Goal: Task Accomplishment & Management: Use online tool/utility

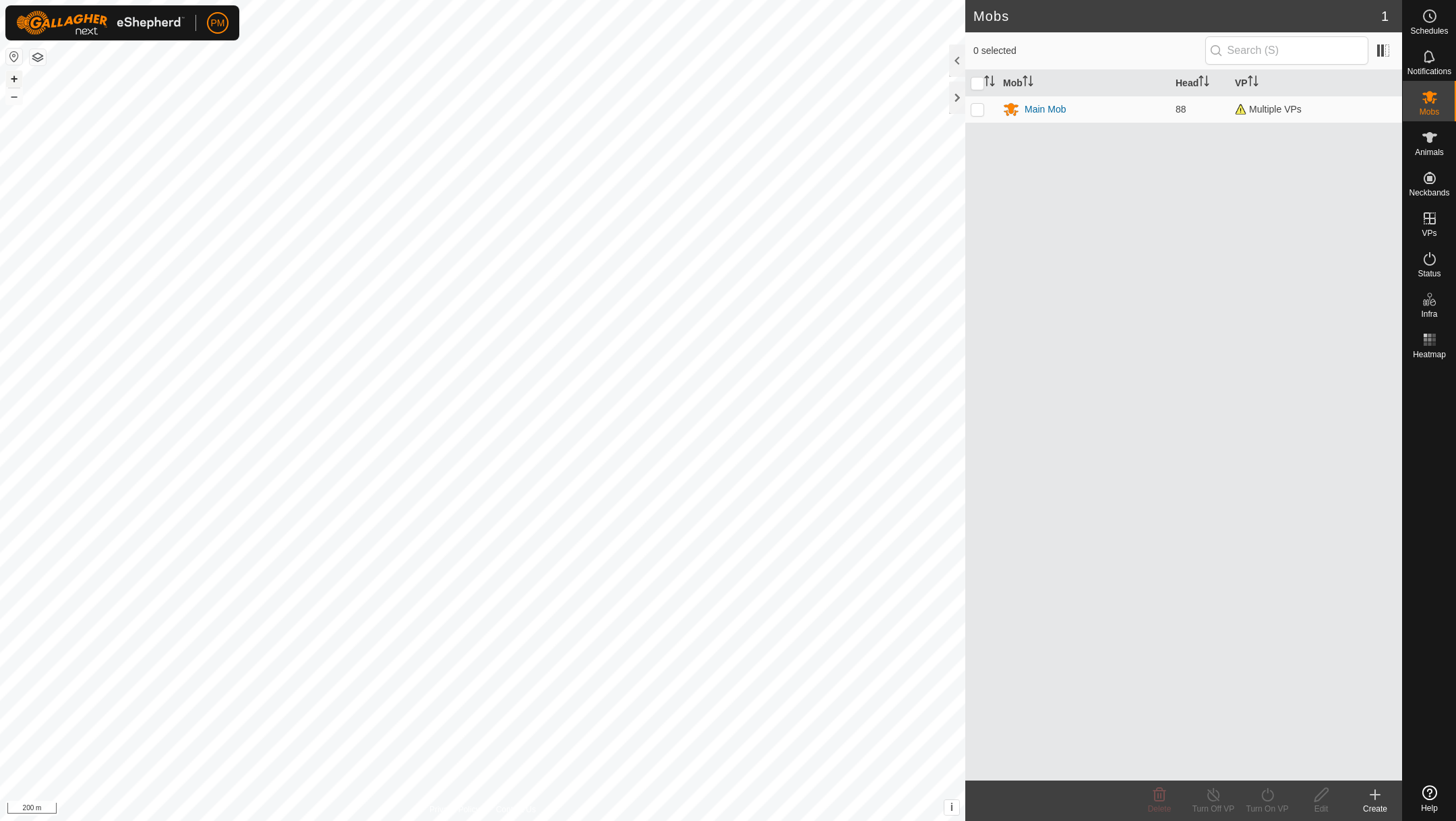
click at [11, 79] on button "+" at bounding box center [14, 79] width 16 height 16
click at [1330, 219] on link "In Rotation" at bounding box center [1344, 218] width 115 height 27
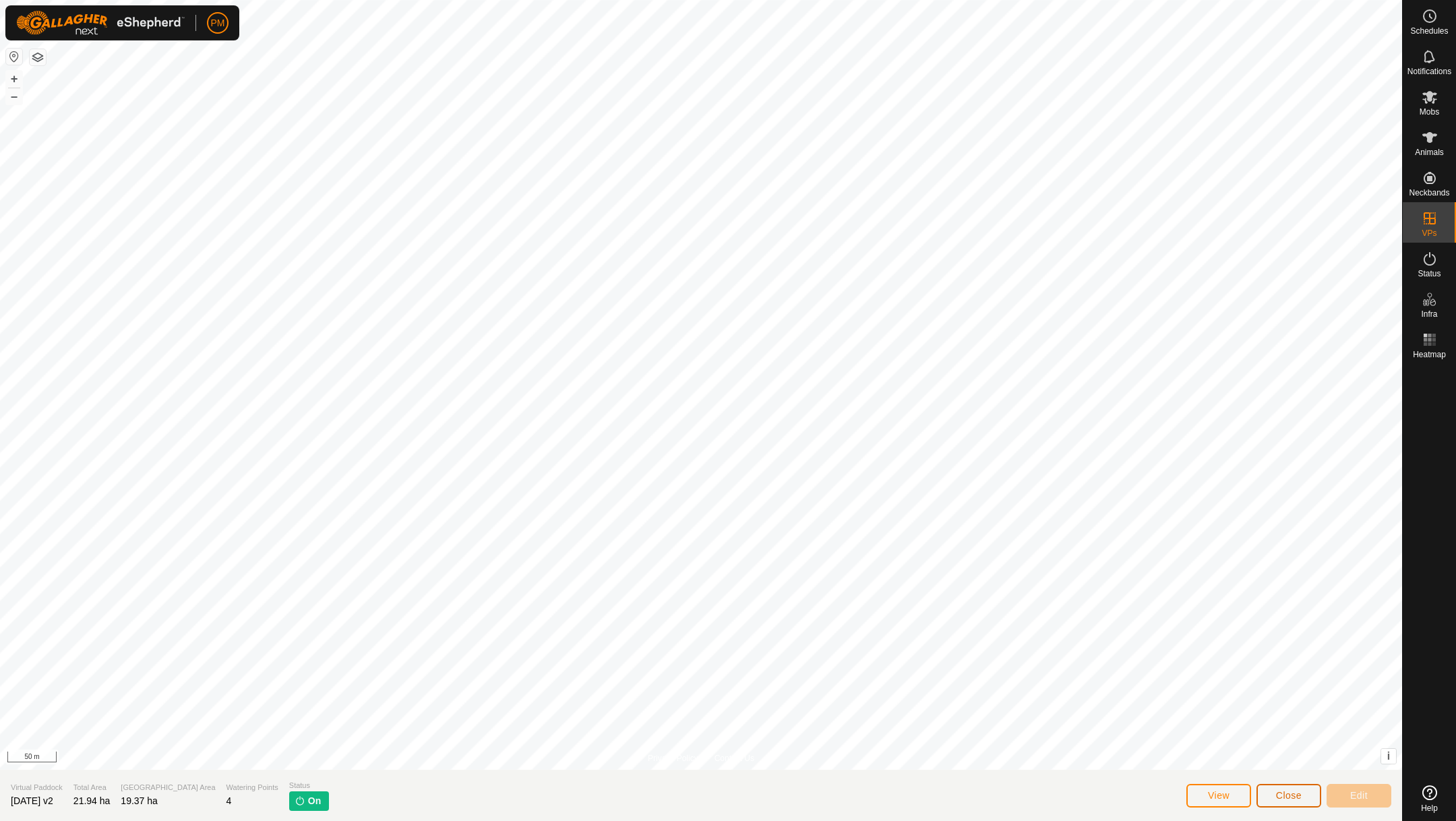
click at [1265, 801] on button "Close" at bounding box center [1289, 796] width 65 height 24
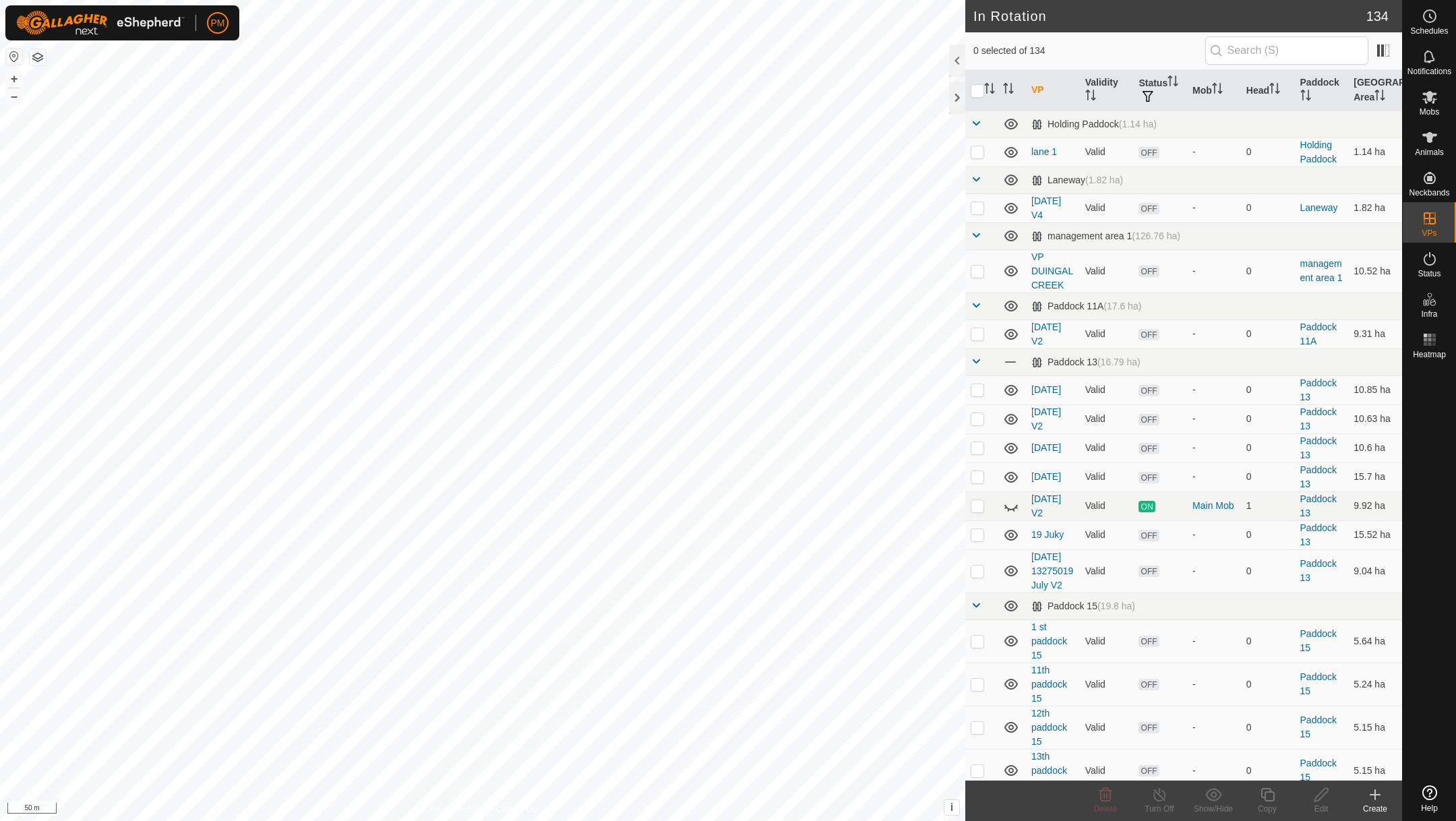
checkbox input "true"
click at [1265, 792] on icon at bounding box center [1267, 794] width 13 height 13
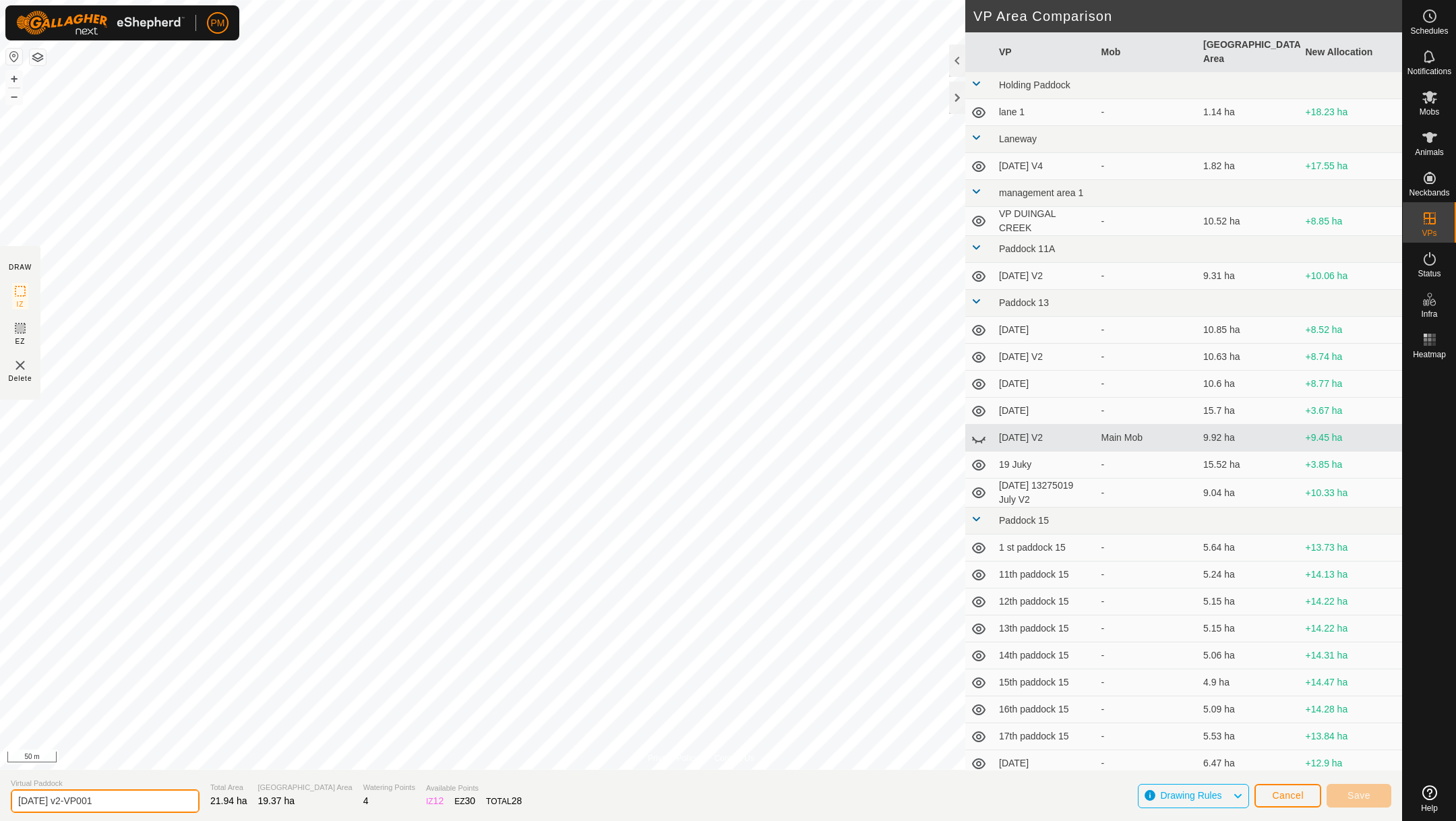
drag, startPoint x: 104, startPoint y: 799, endPoint x: 11, endPoint y: 794, distance: 93.1
click at [11, 794] on input "[DATE] v2-VP001" at bounding box center [105, 801] width 189 height 24
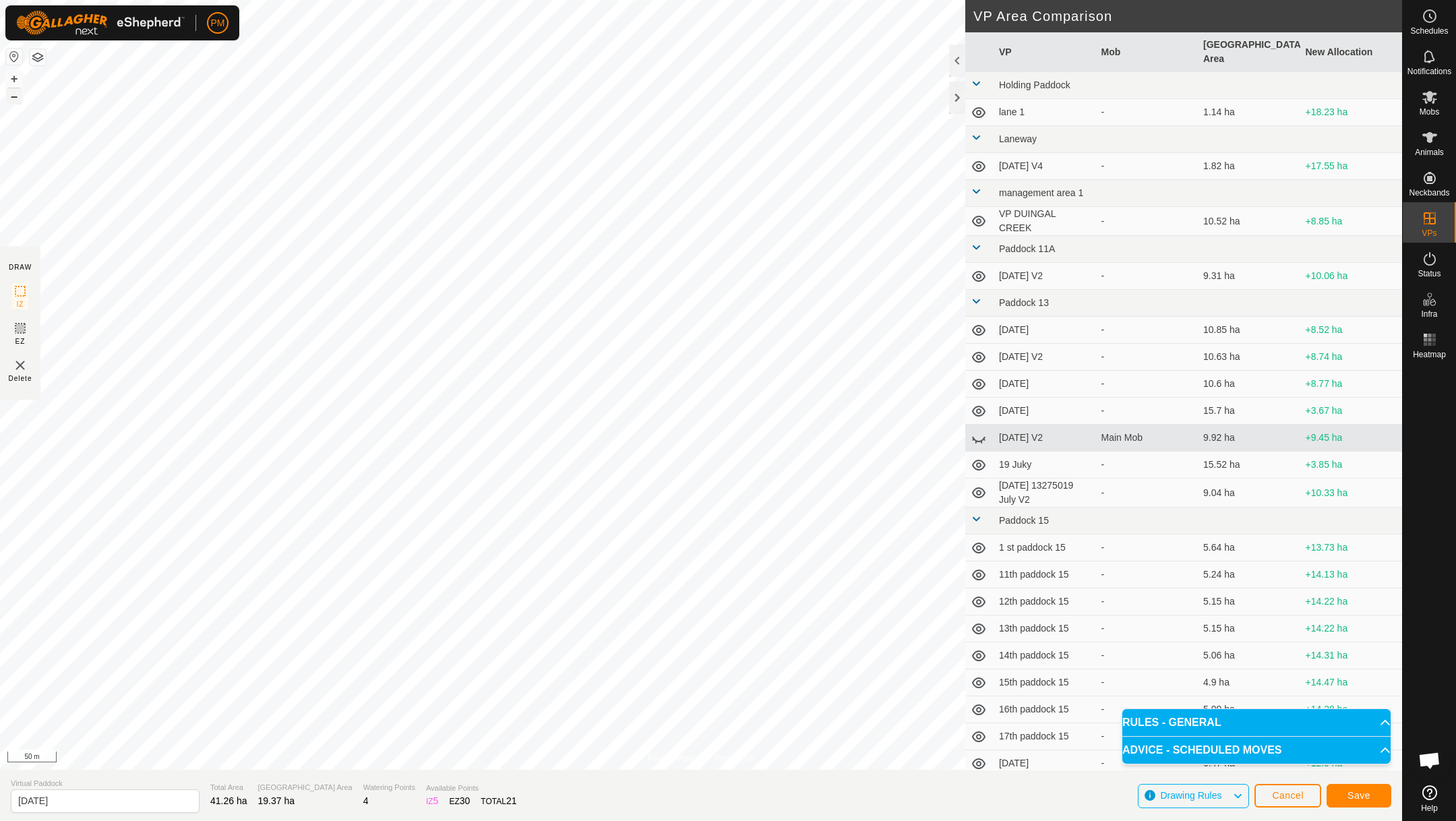
click at [13, 98] on button "–" at bounding box center [14, 96] width 16 height 16
click at [86, 801] on input "[DATE]" at bounding box center [105, 801] width 189 height 24
type input "[DATE] V1"
click at [12, 76] on button "+" at bounding box center [14, 79] width 16 height 16
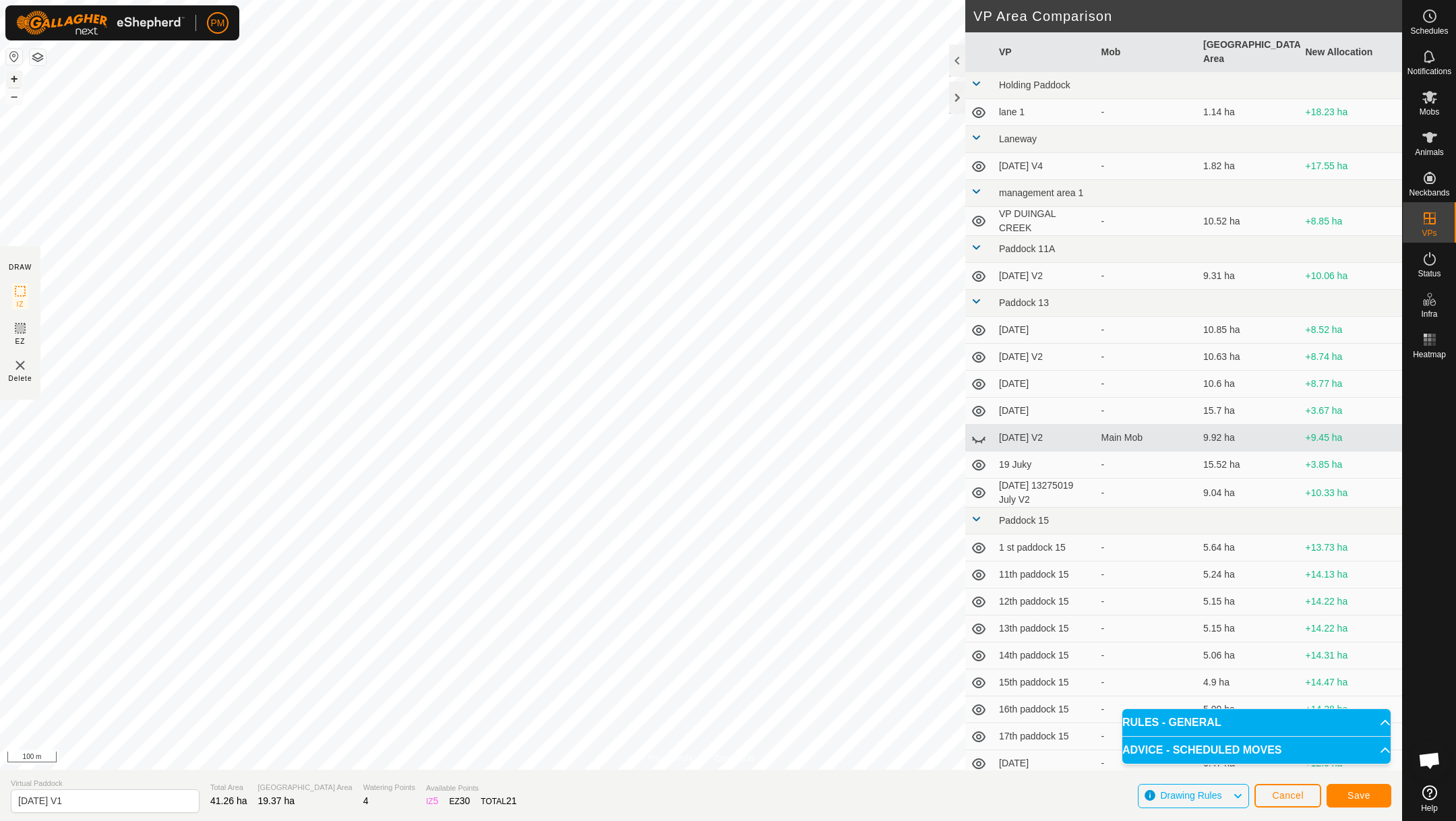
click at [15, 78] on button "+" at bounding box center [14, 79] width 16 height 16
click at [13, 80] on button "+" at bounding box center [14, 79] width 16 height 16
click at [17, 94] on button "–" at bounding box center [14, 96] width 16 height 16
click at [359, 0] on html "PM Schedules Notifications Mobs Animals Neckbands VPs Status Infra Heatmap Help…" at bounding box center [728, 410] width 1456 height 821
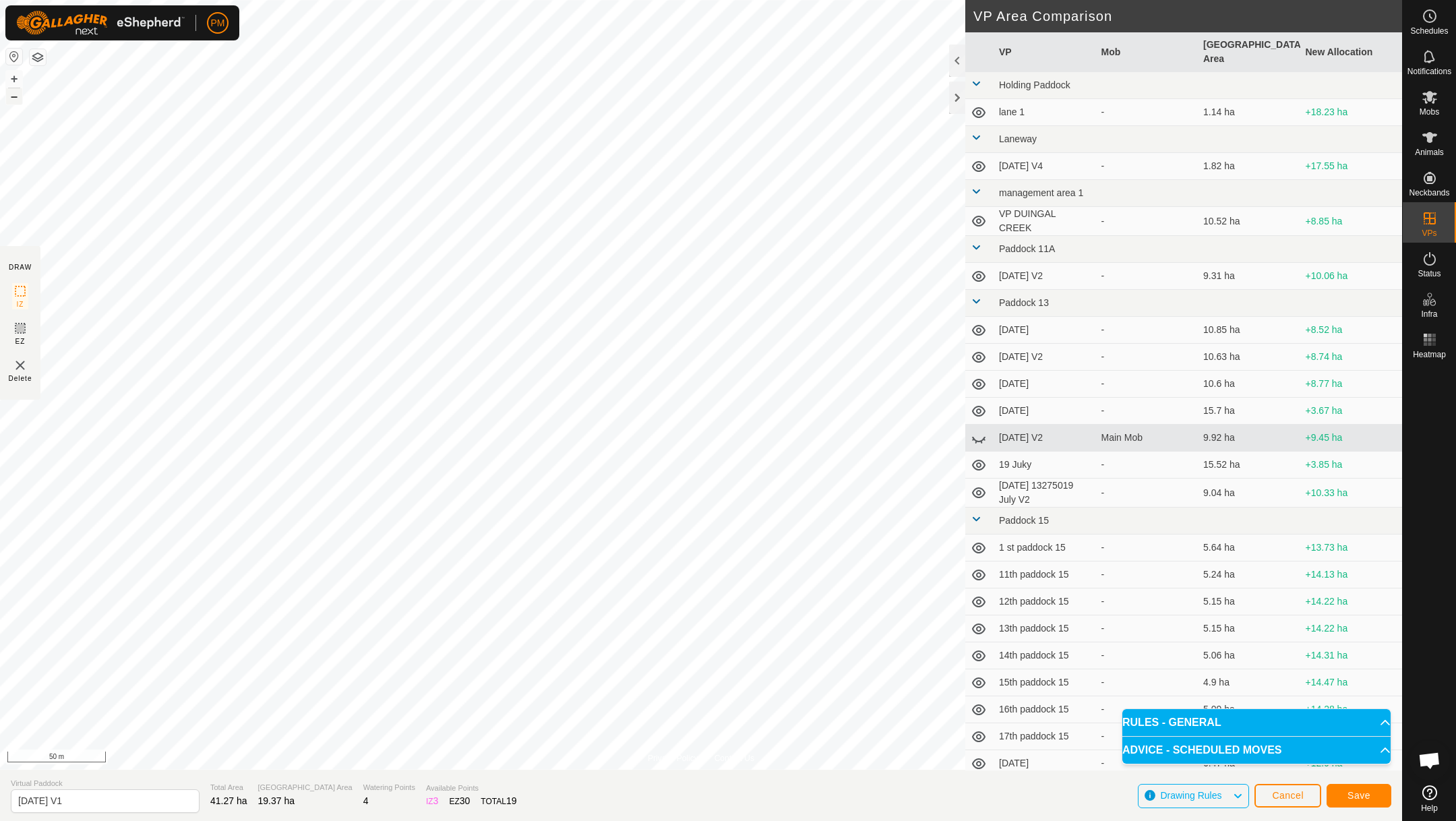
click at [14, 99] on button "–" at bounding box center [14, 96] width 16 height 16
click at [1370, 798] on button "Save" at bounding box center [1359, 796] width 65 height 24
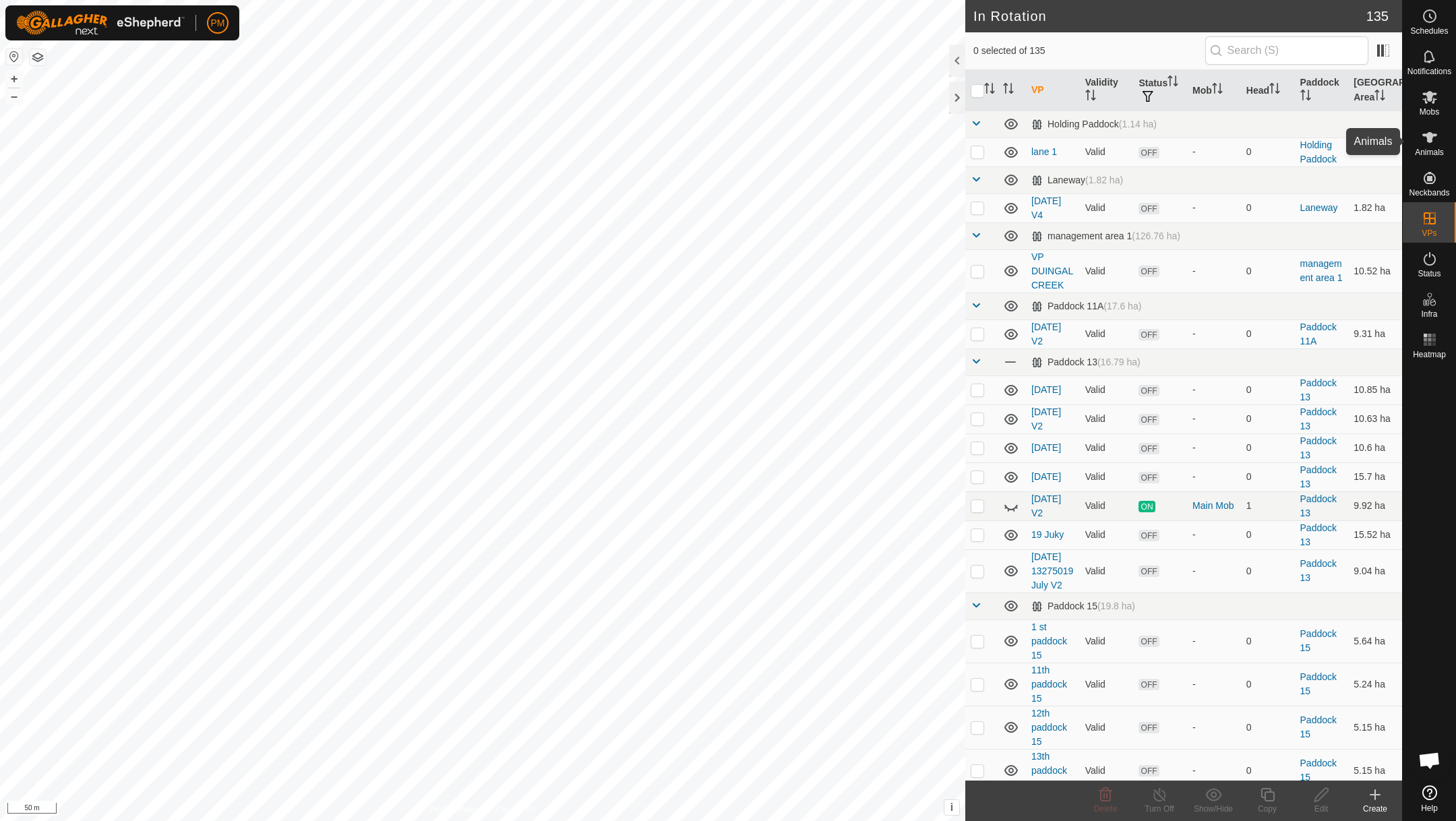
click at [1431, 140] on icon at bounding box center [1429, 137] width 15 height 11
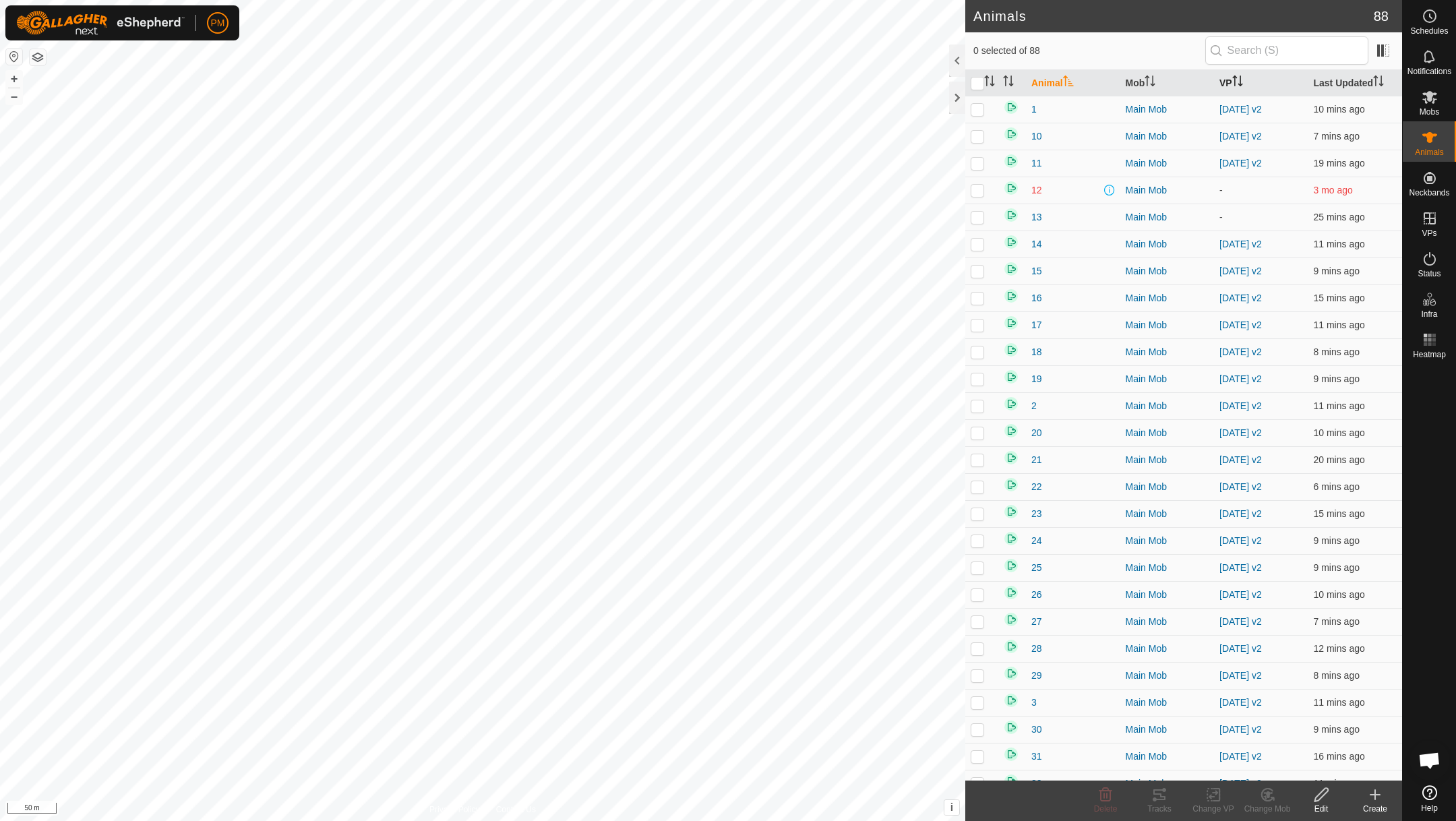
click at [1234, 80] on icon "Activate to sort" at bounding box center [1238, 81] width 11 height 11
click at [976, 79] on input "checkbox" at bounding box center [977, 83] width 13 height 13
checkbox input "true"
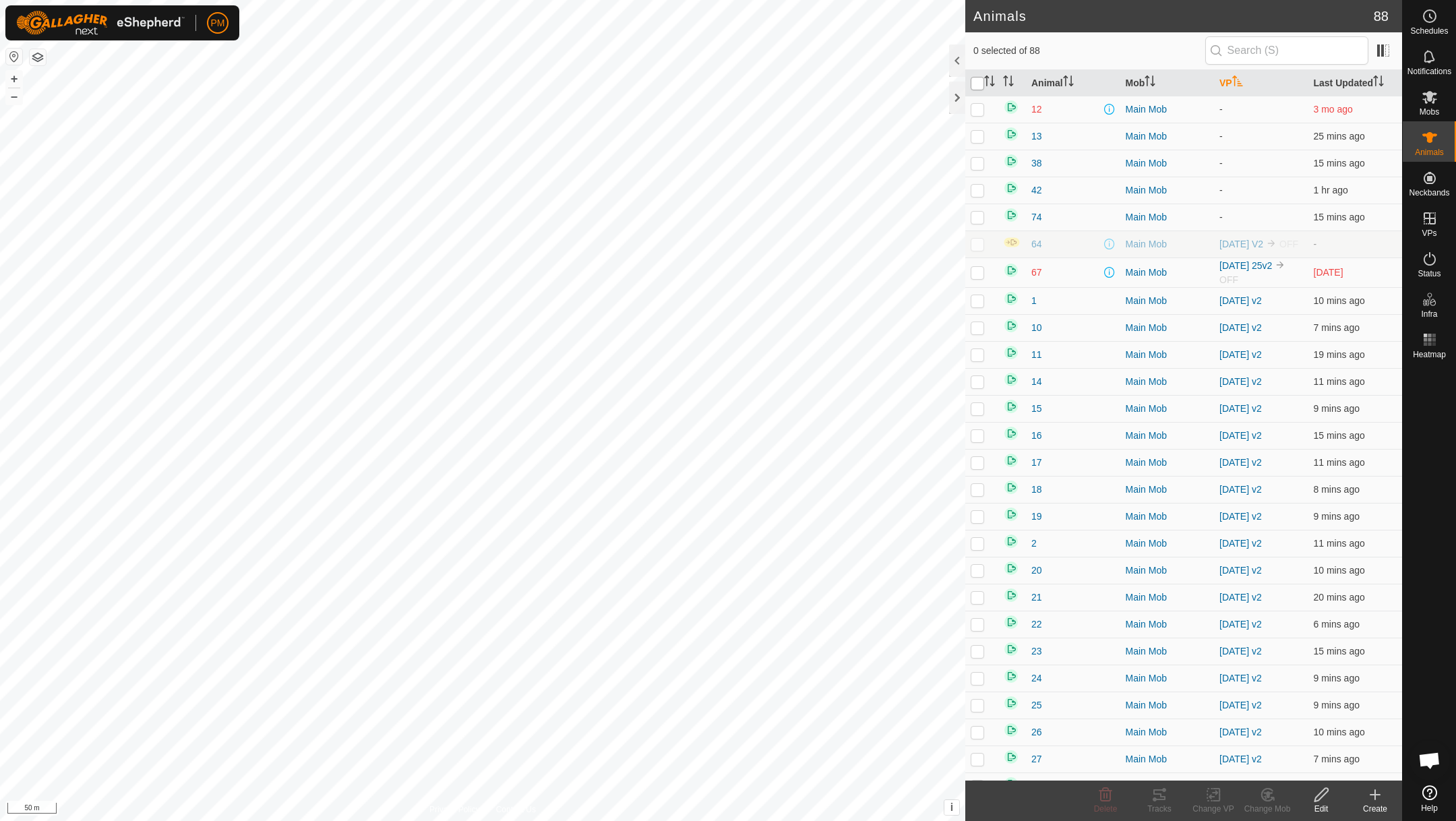
checkbox input "true"
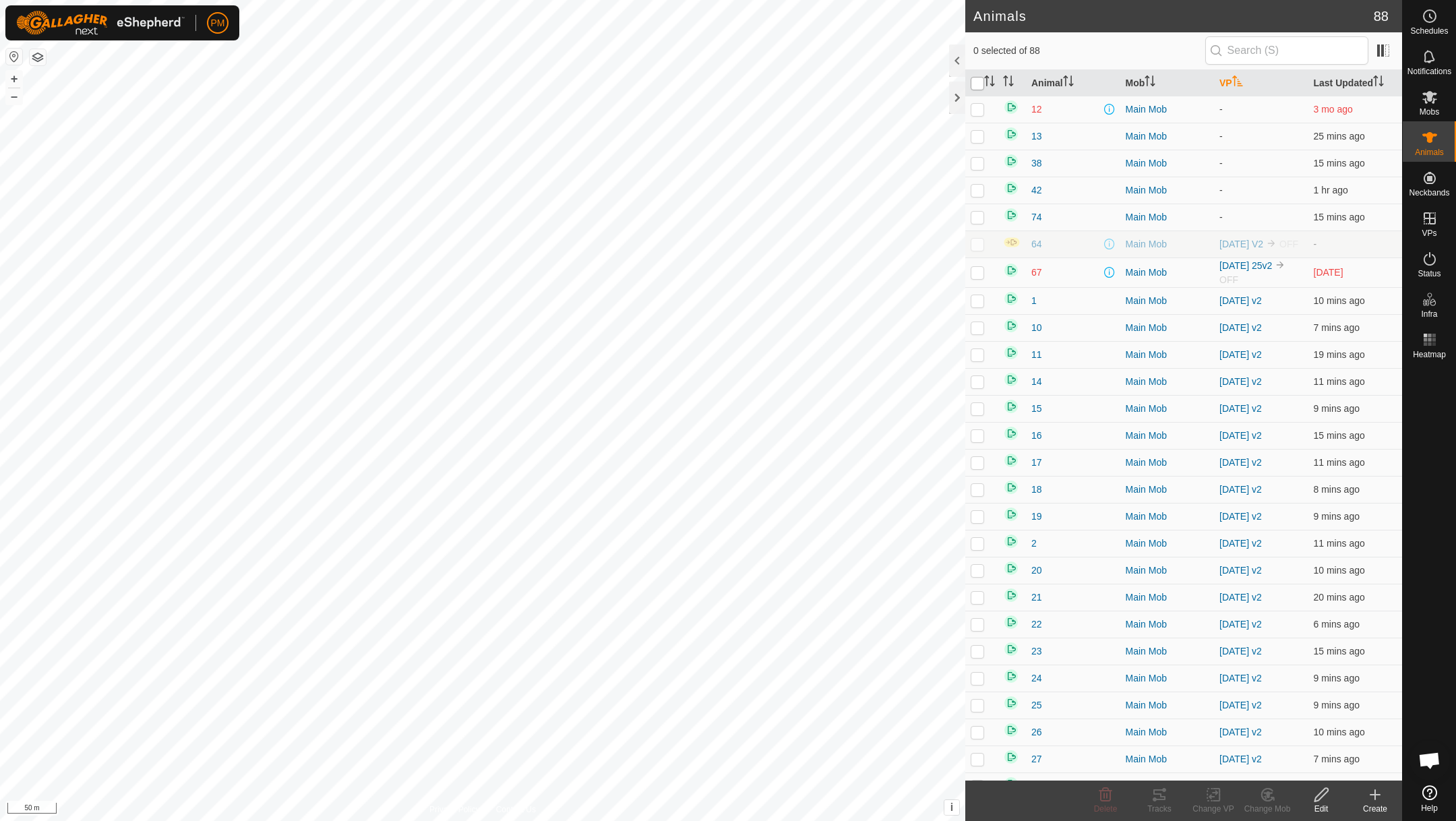
checkbox input "true"
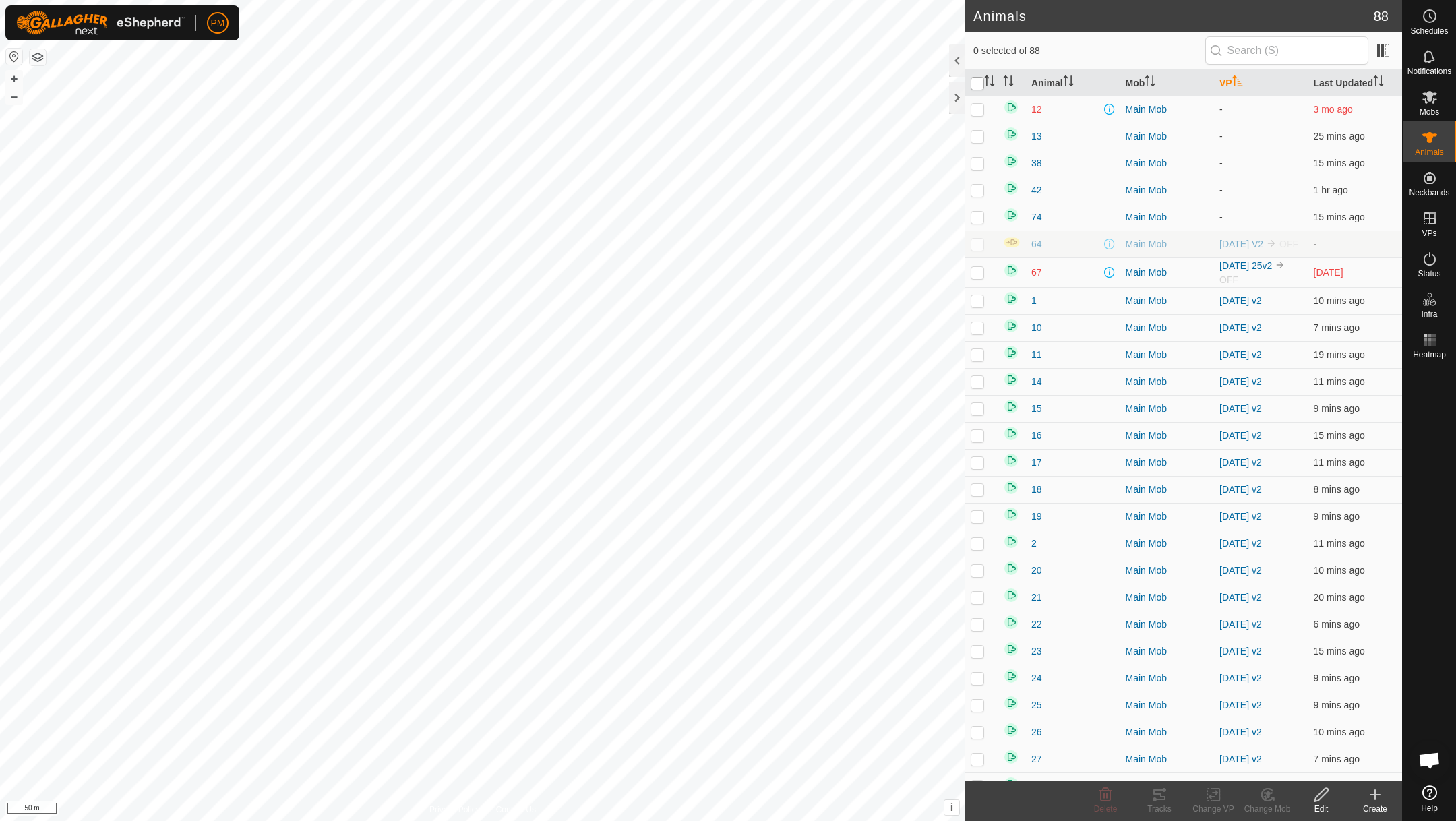
checkbox input "true"
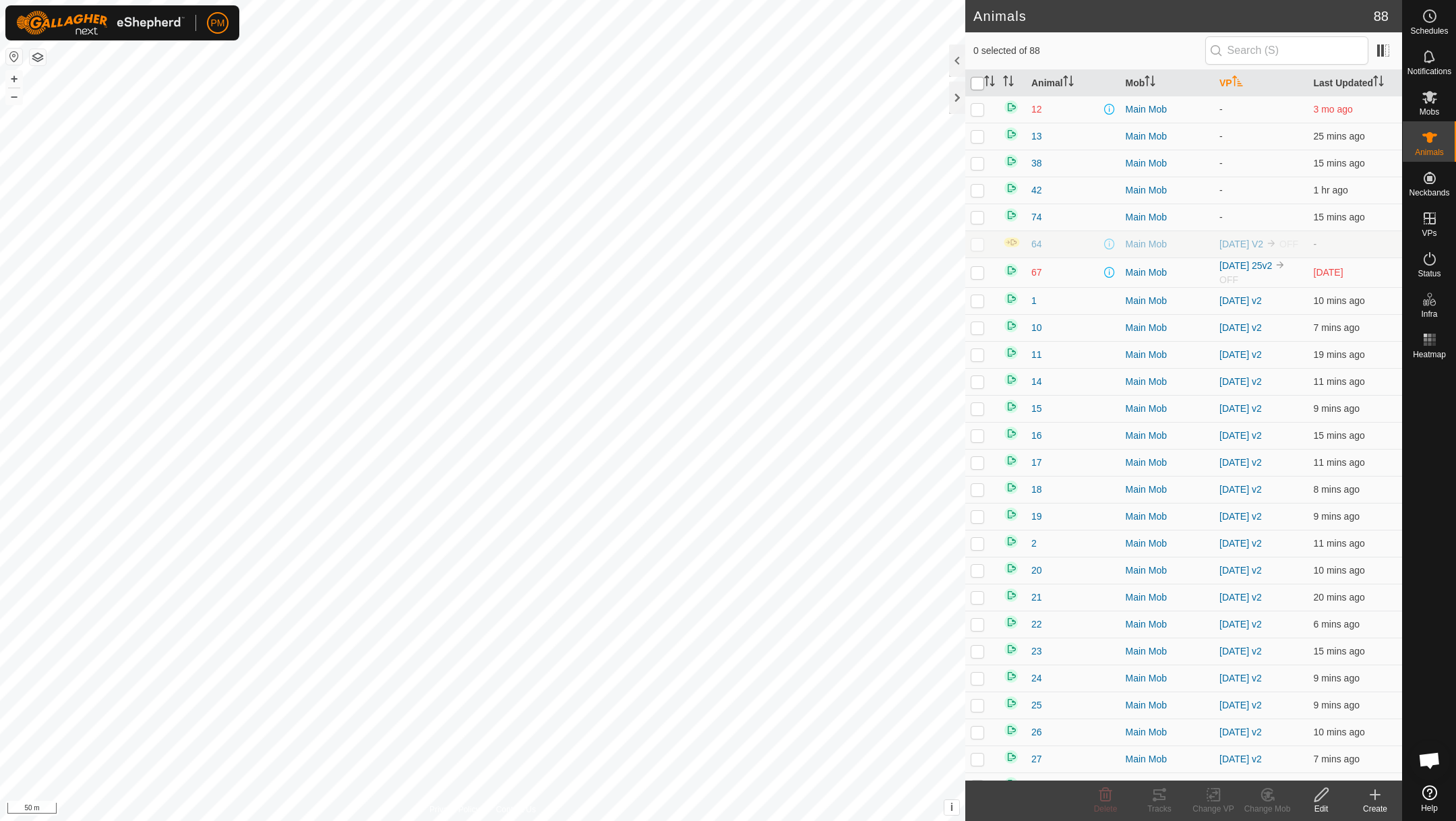
checkbox input "true"
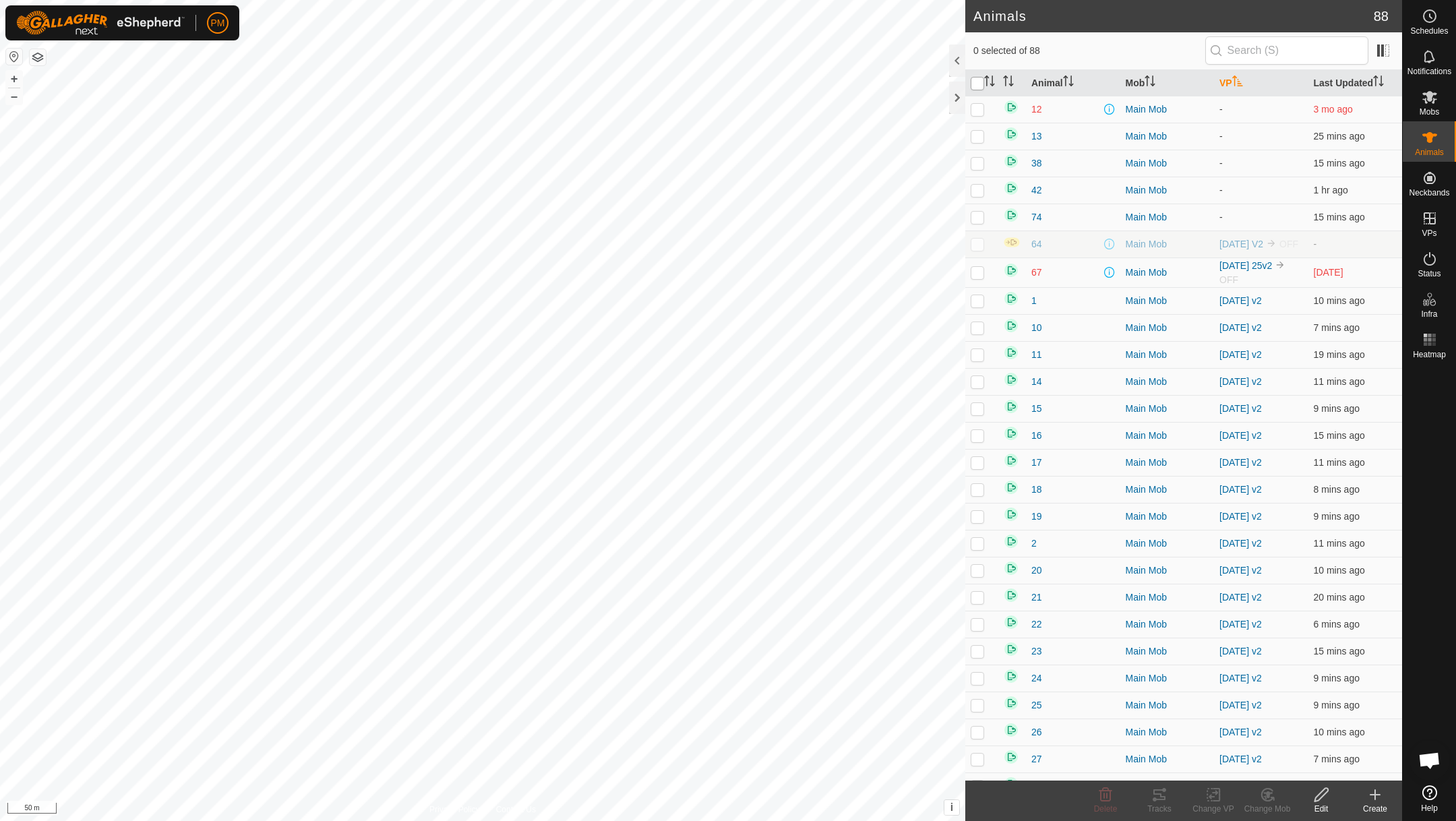
checkbox input "true"
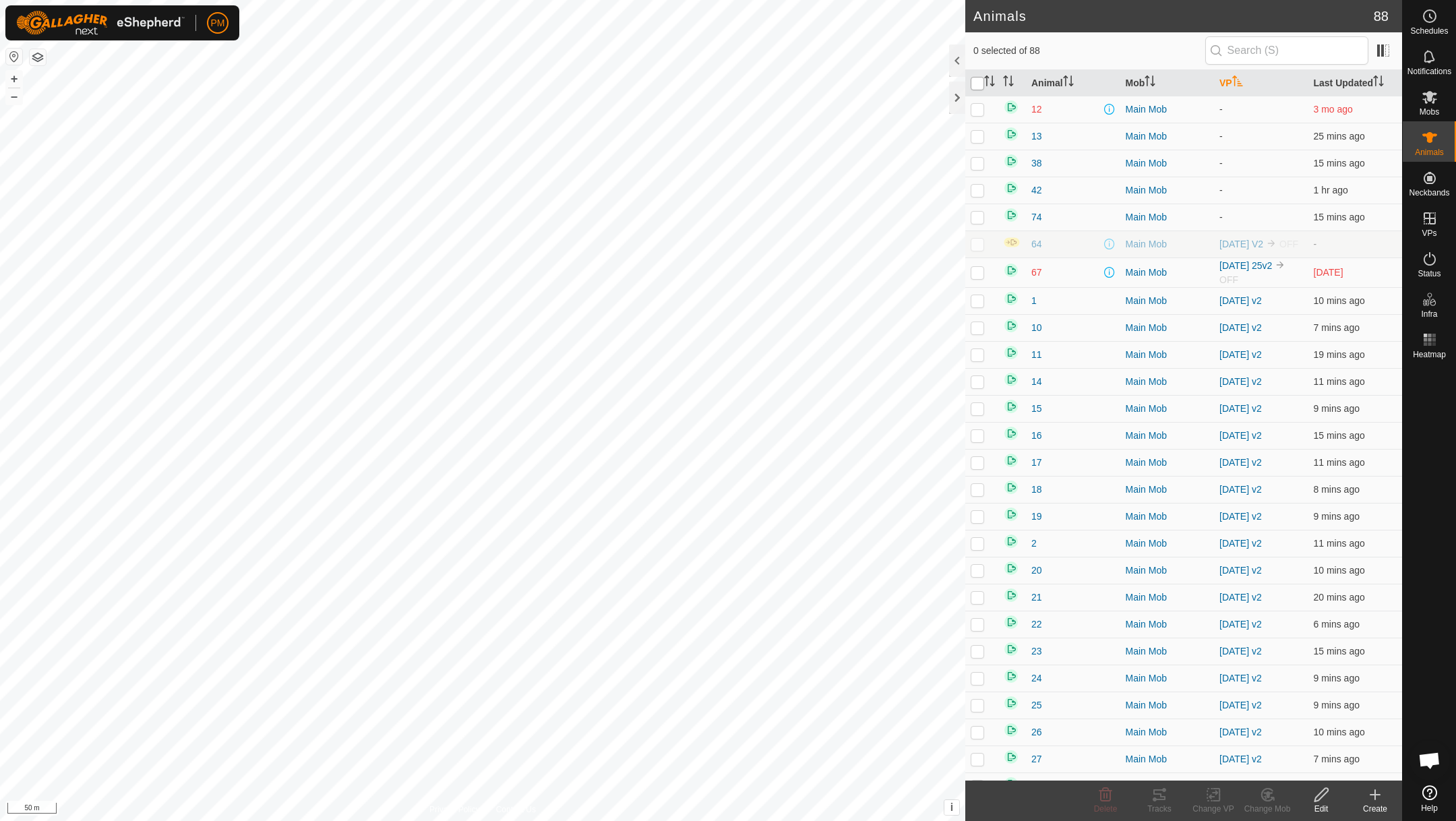
checkbox input "true"
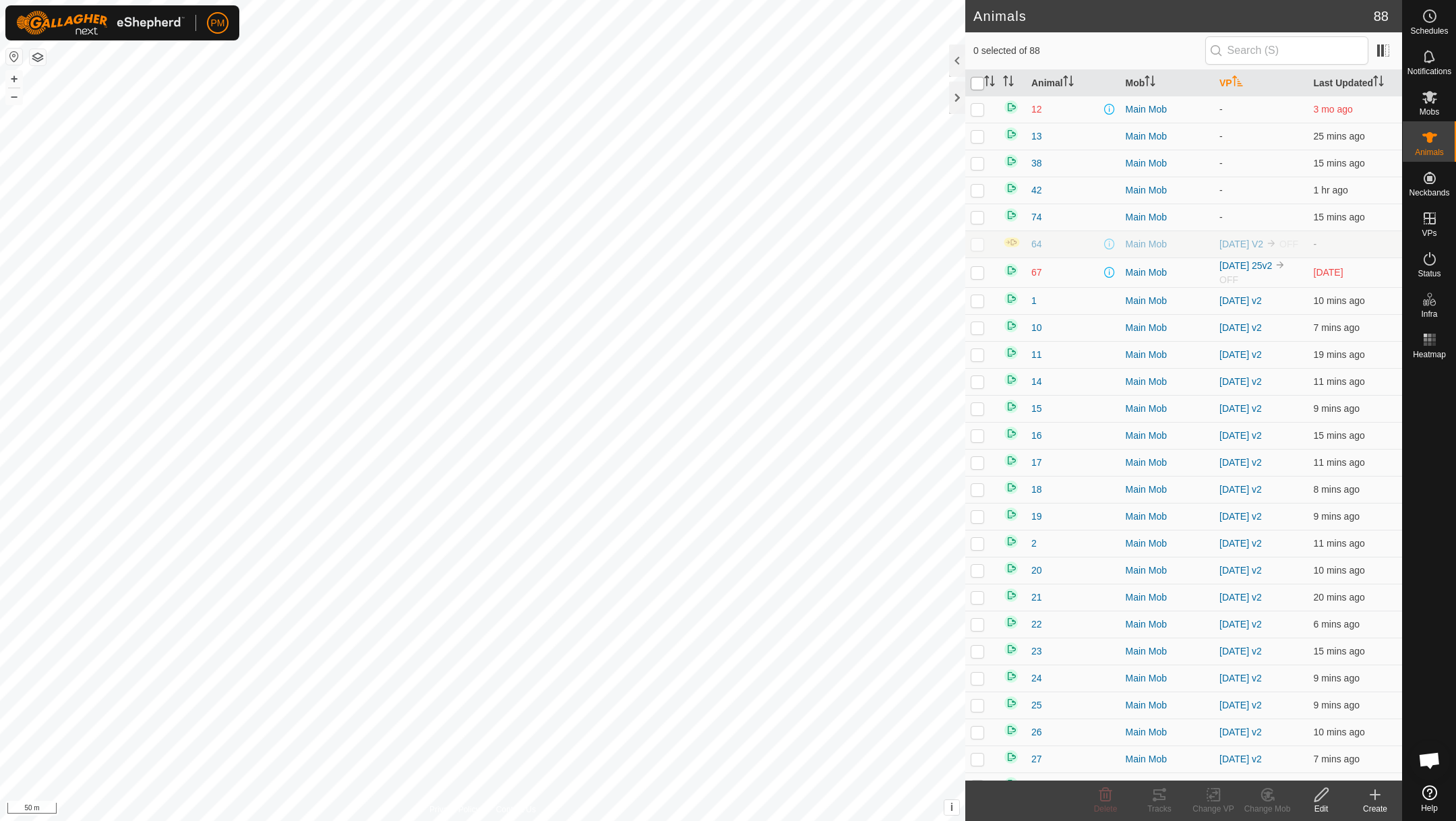
checkbox input "true"
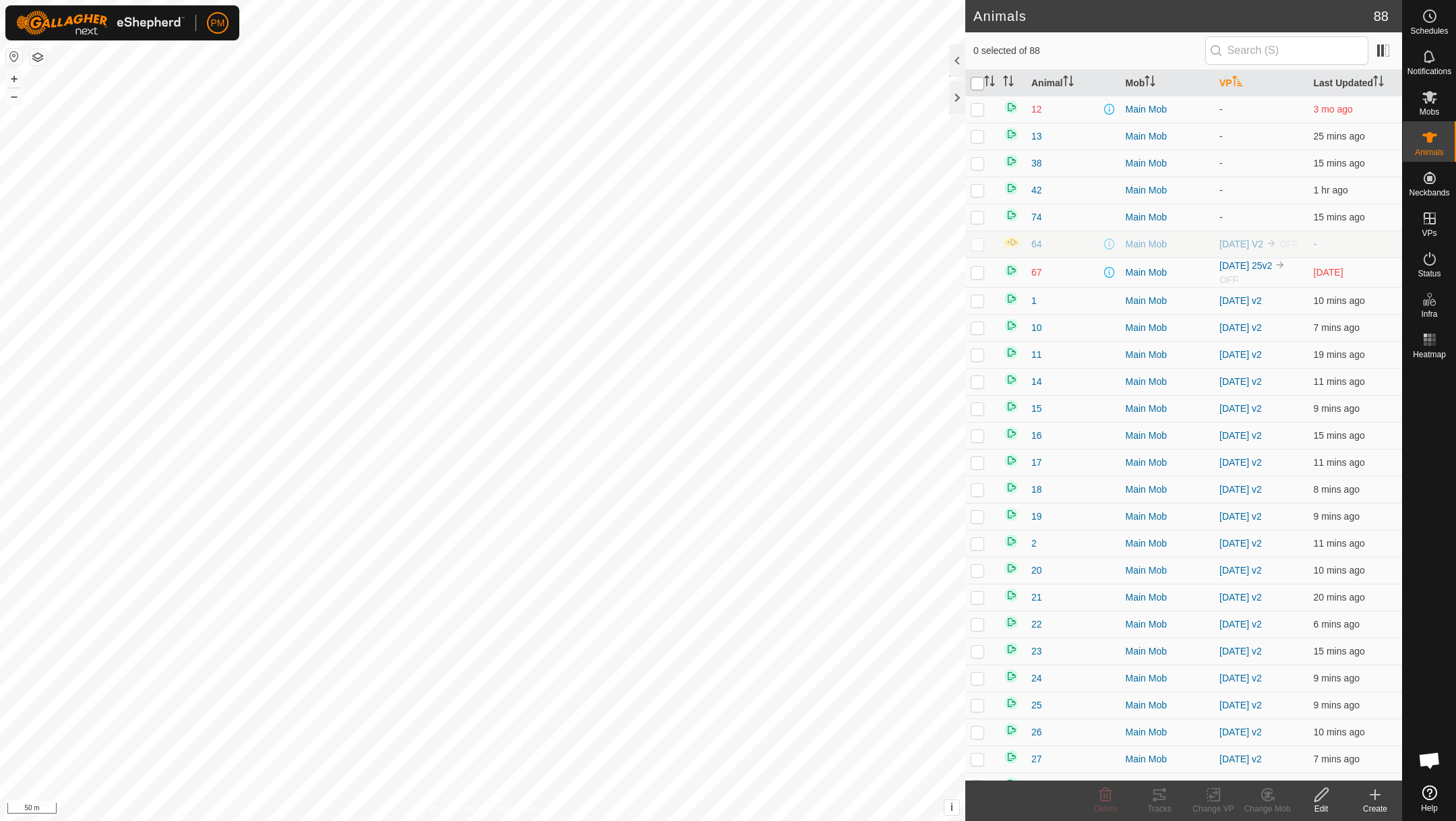
checkbox input "true"
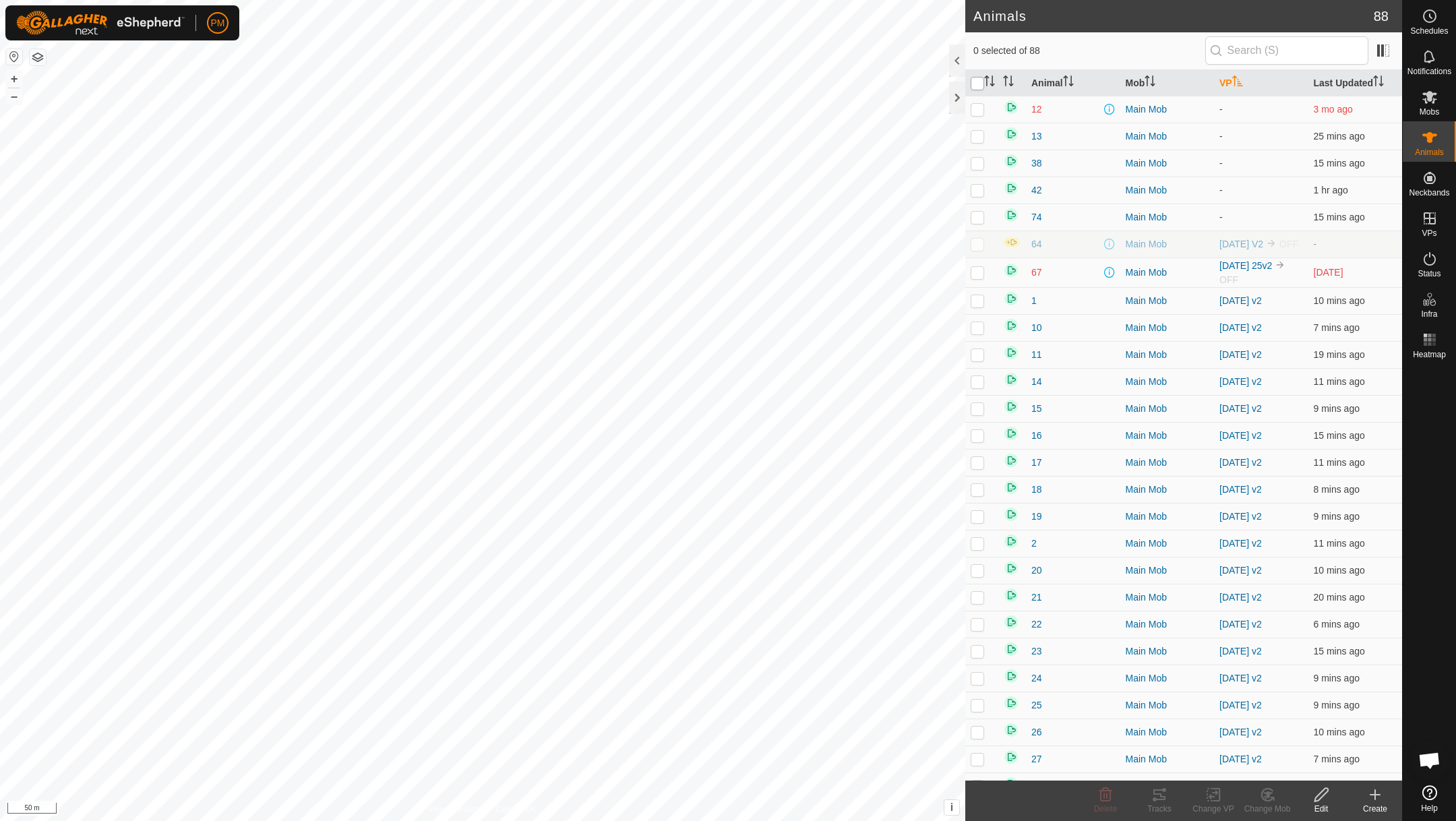
checkbox input "true"
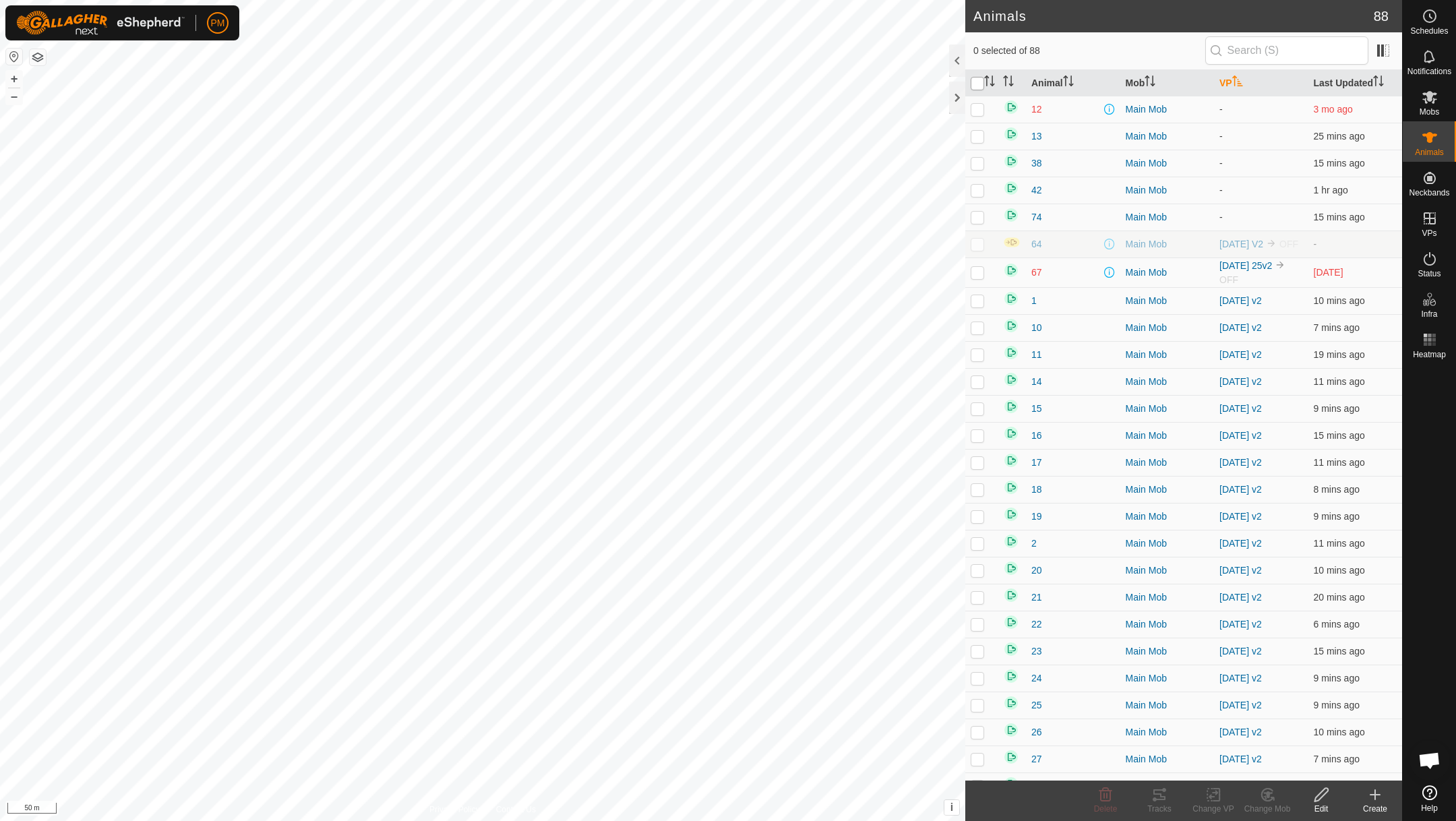
checkbox input "true"
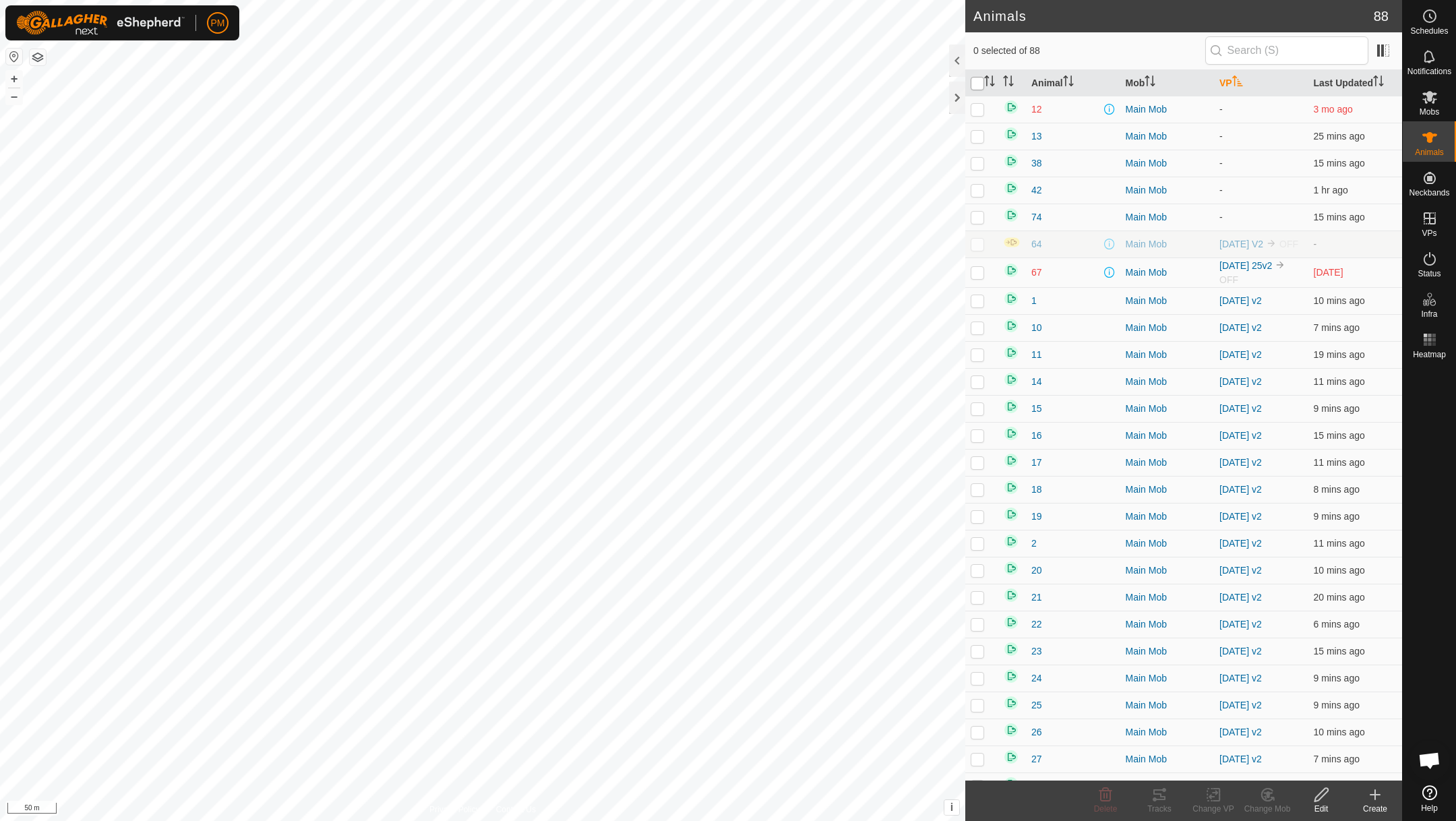
checkbox input "true"
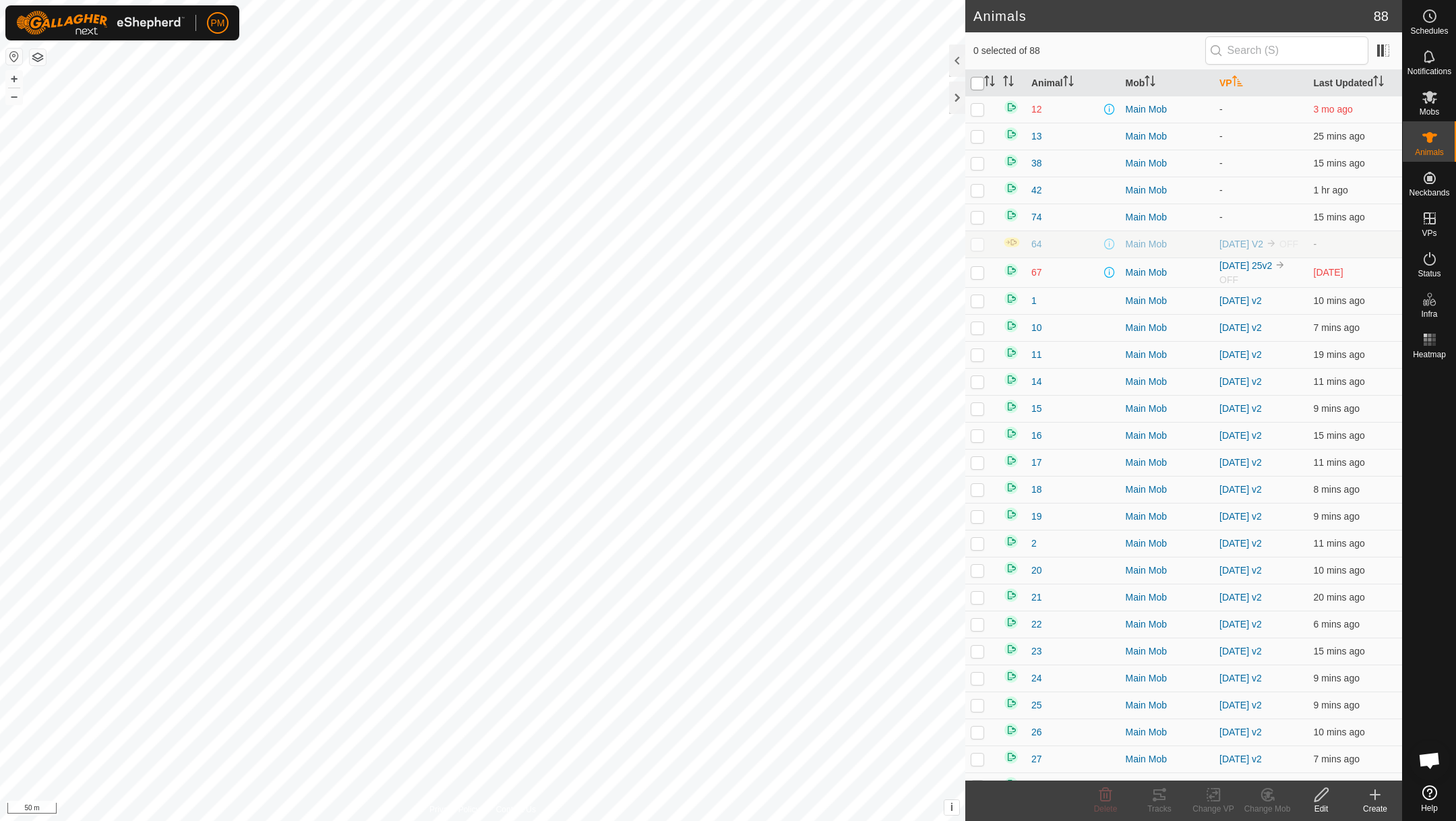
checkbox input "true"
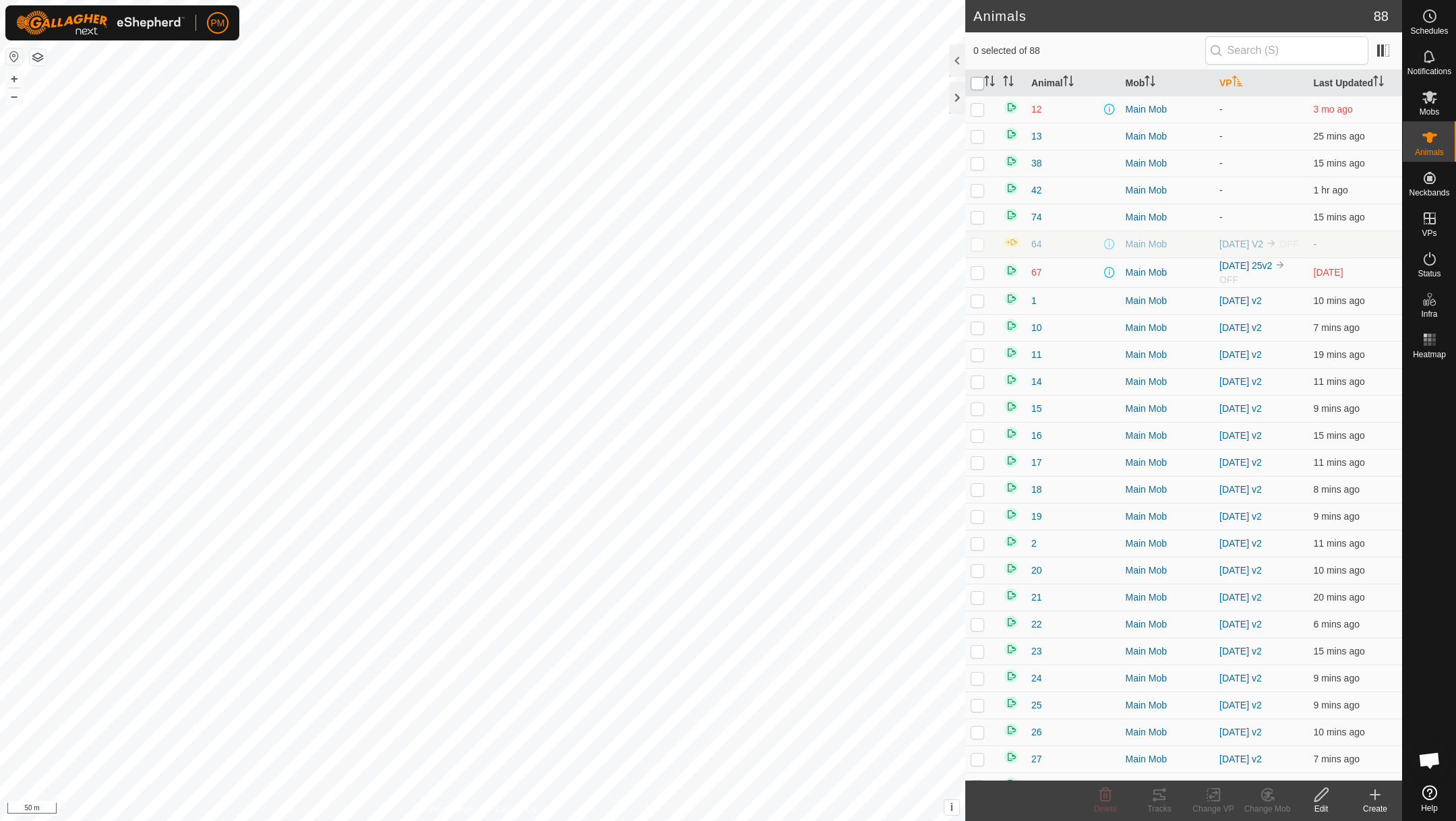
checkbox input "true"
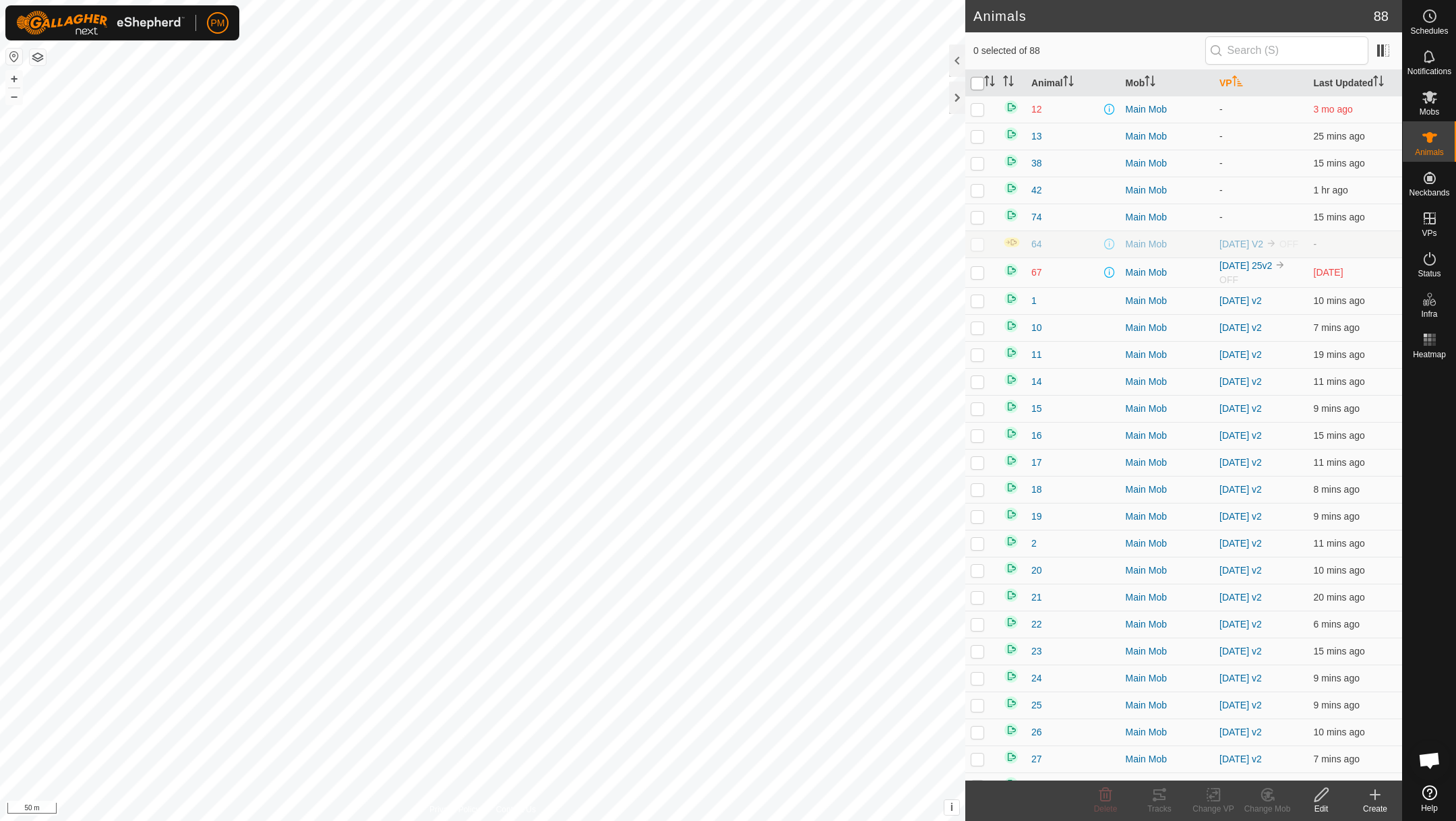
checkbox input "true"
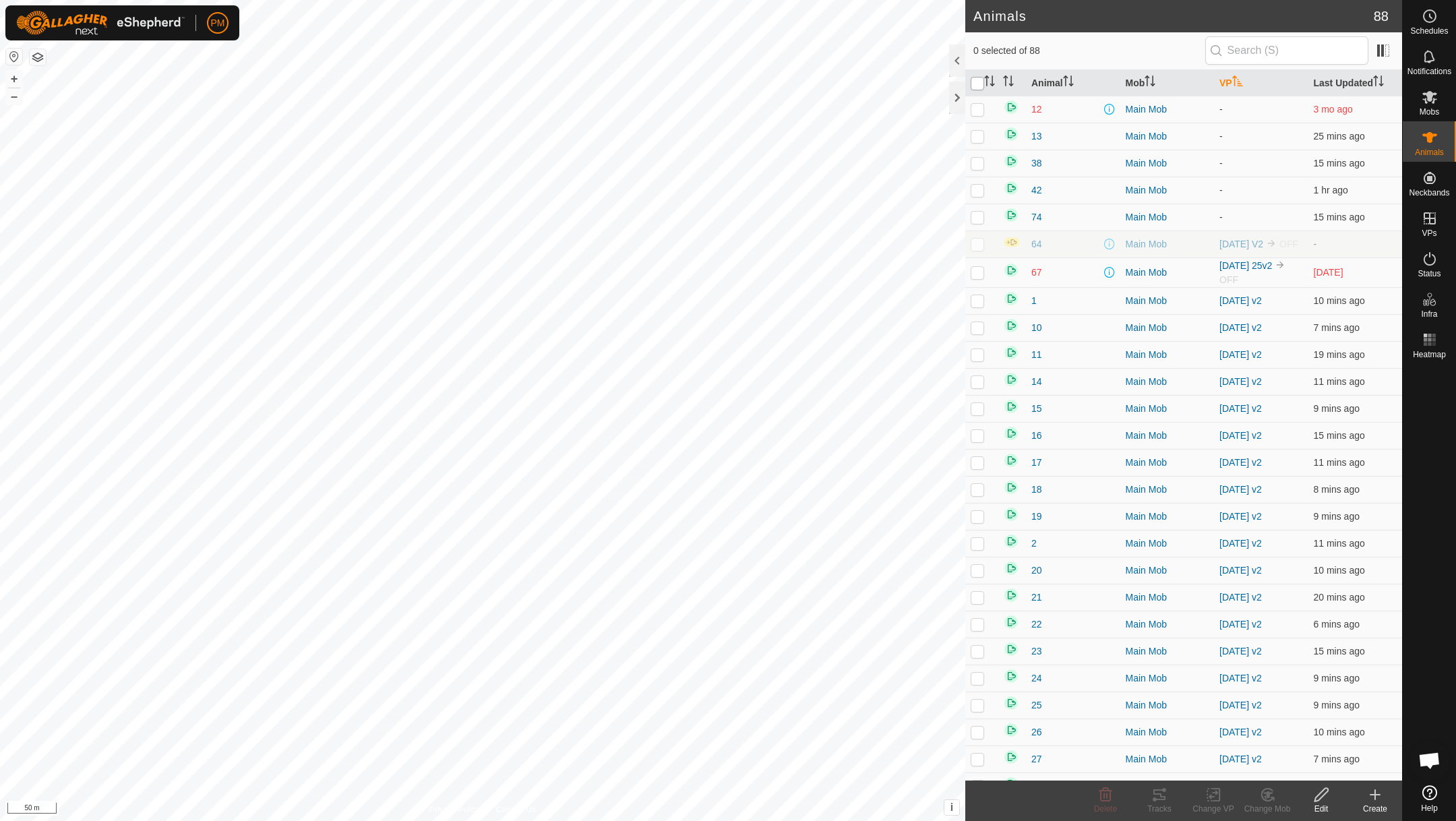
checkbox input "true"
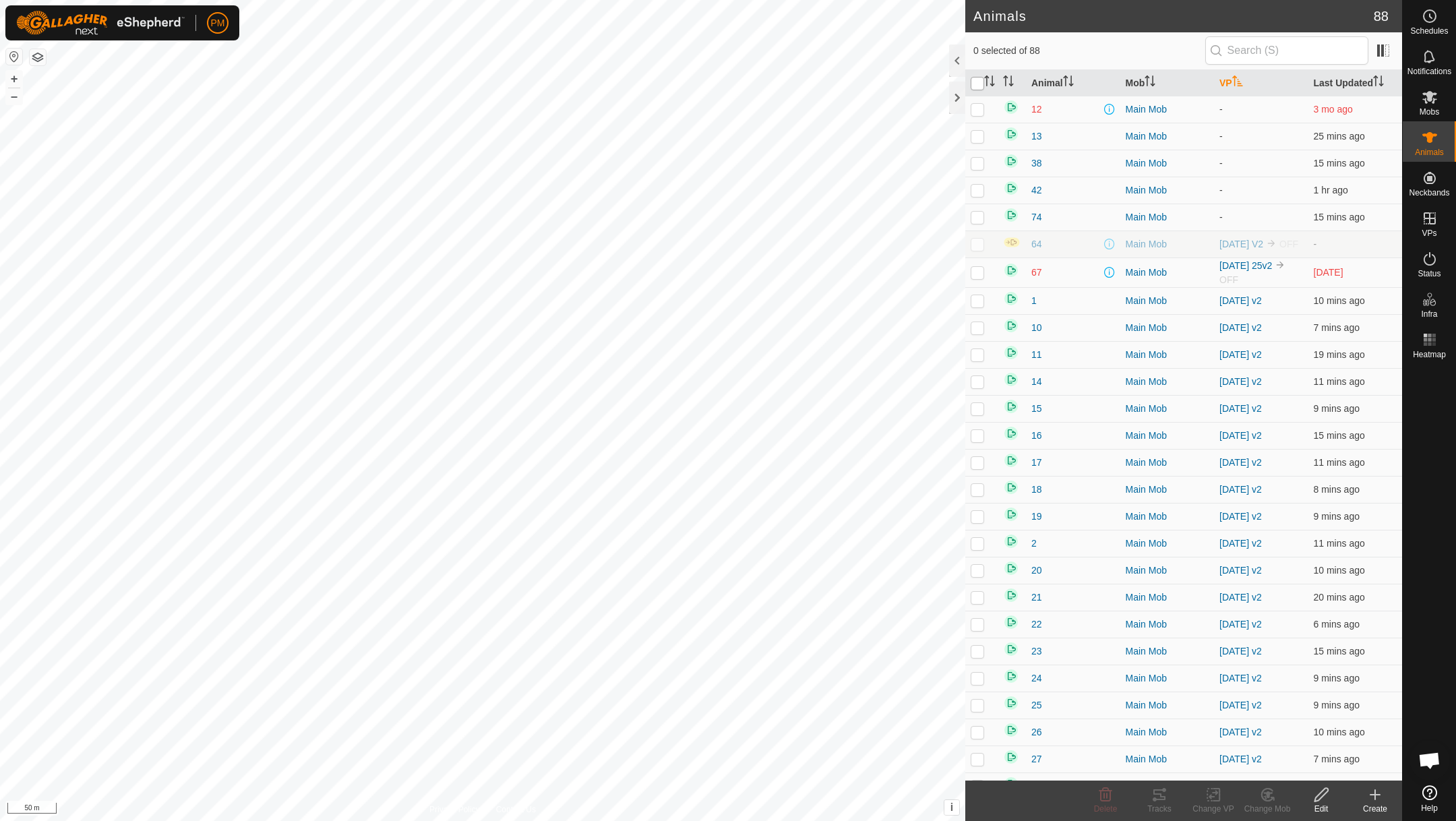
checkbox input "true"
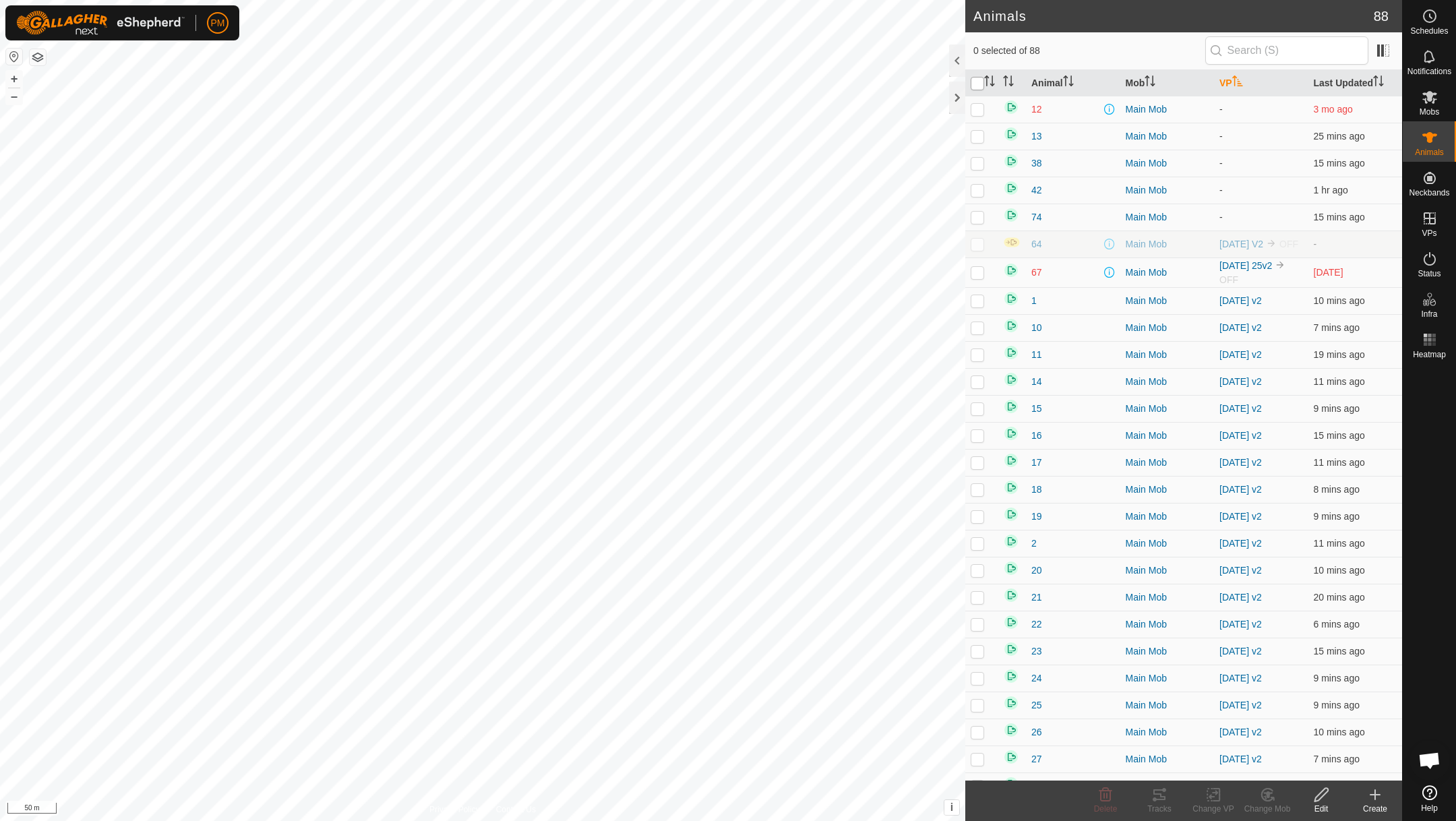
checkbox input "true"
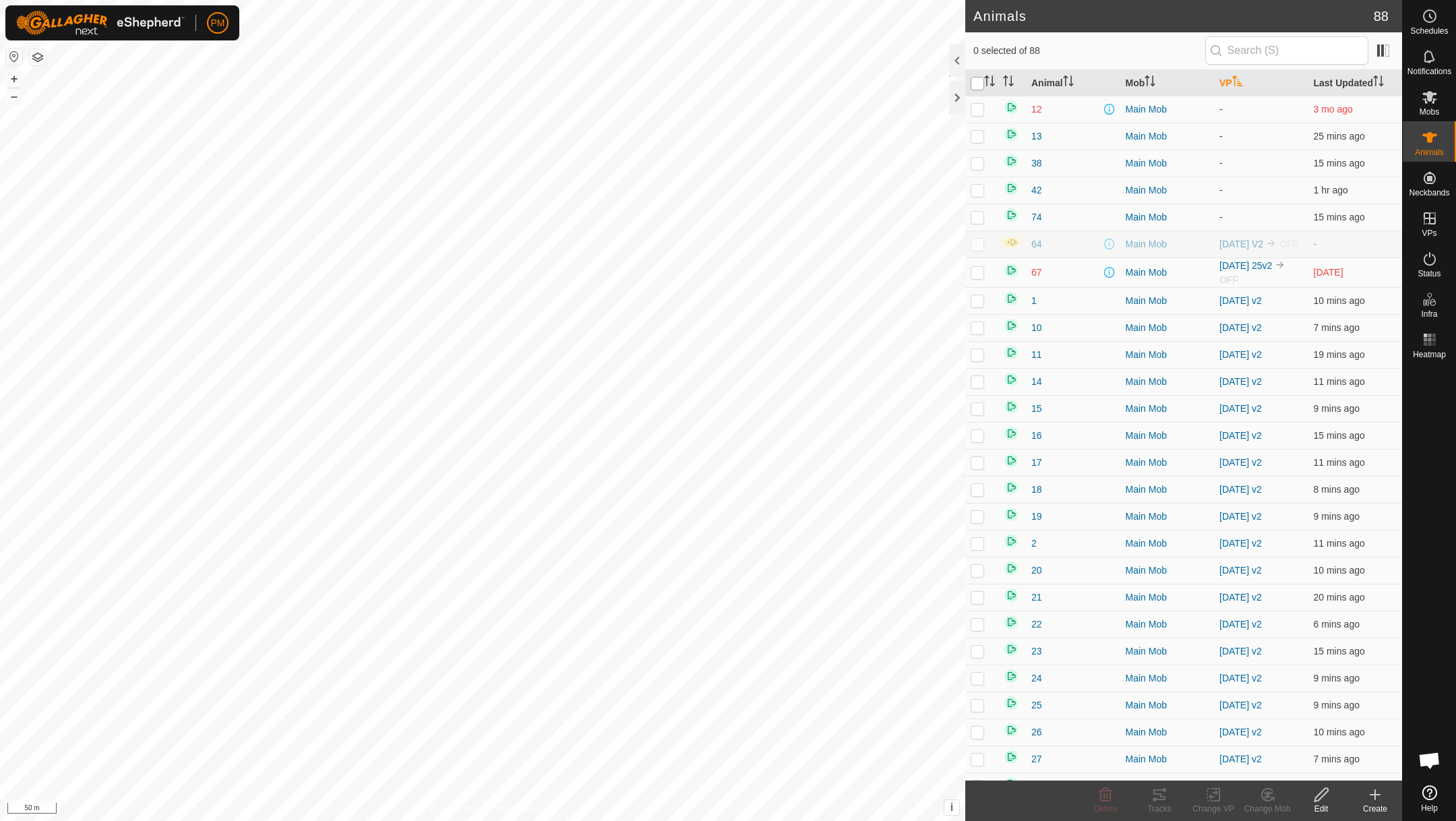
checkbox input "true"
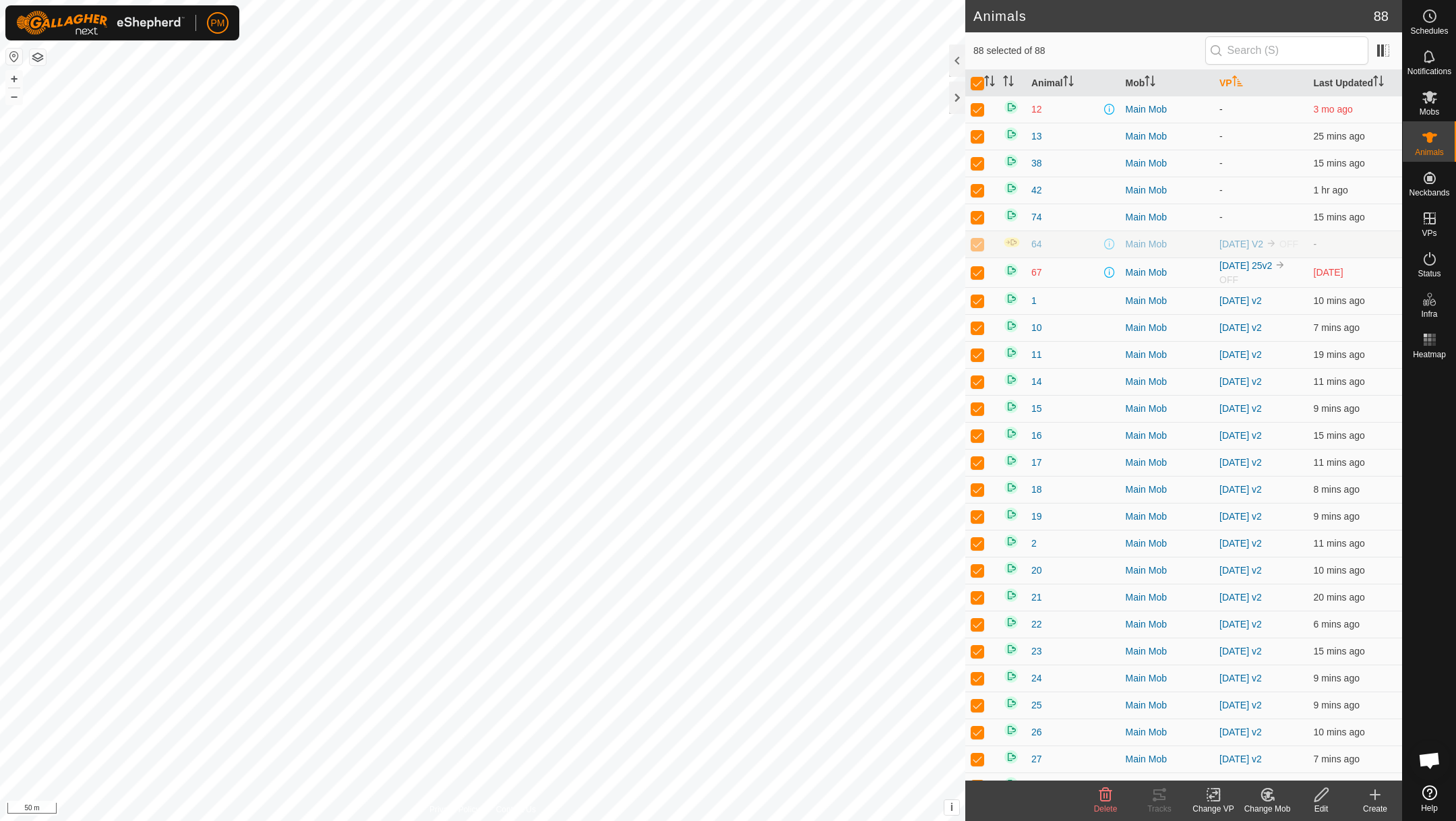
click at [978, 111] on p-checkbox at bounding box center [977, 109] width 13 height 11
checkbox input "false"
click at [975, 136] on p-checkbox at bounding box center [977, 135] width 13 height 11
checkbox input "false"
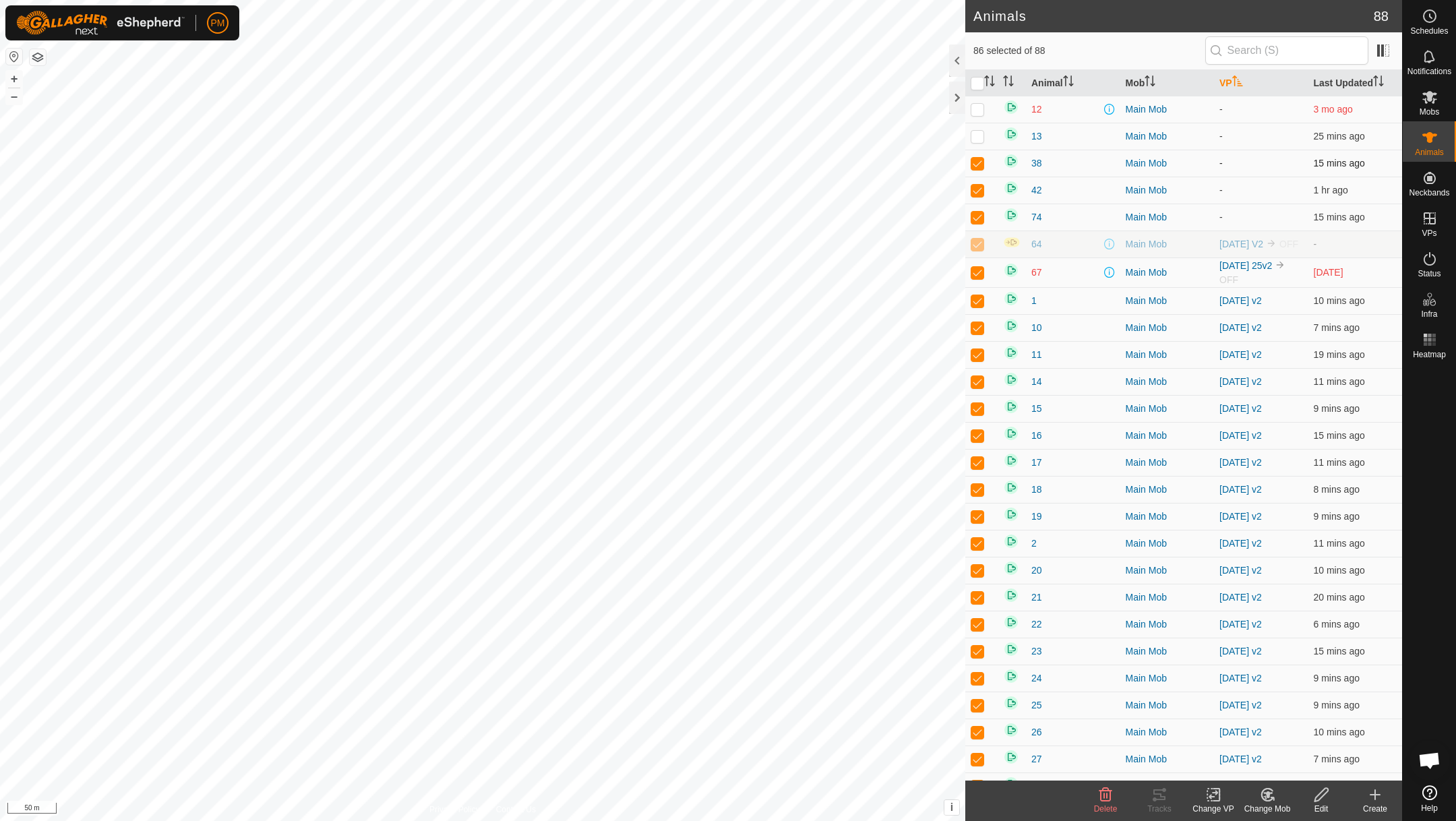
click at [979, 166] on p-checkbox at bounding box center [977, 163] width 13 height 11
checkbox input "false"
click at [979, 195] on p-checkbox at bounding box center [977, 189] width 13 height 11
checkbox input "false"
click at [978, 216] on p-checkbox at bounding box center [977, 217] width 13 height 11
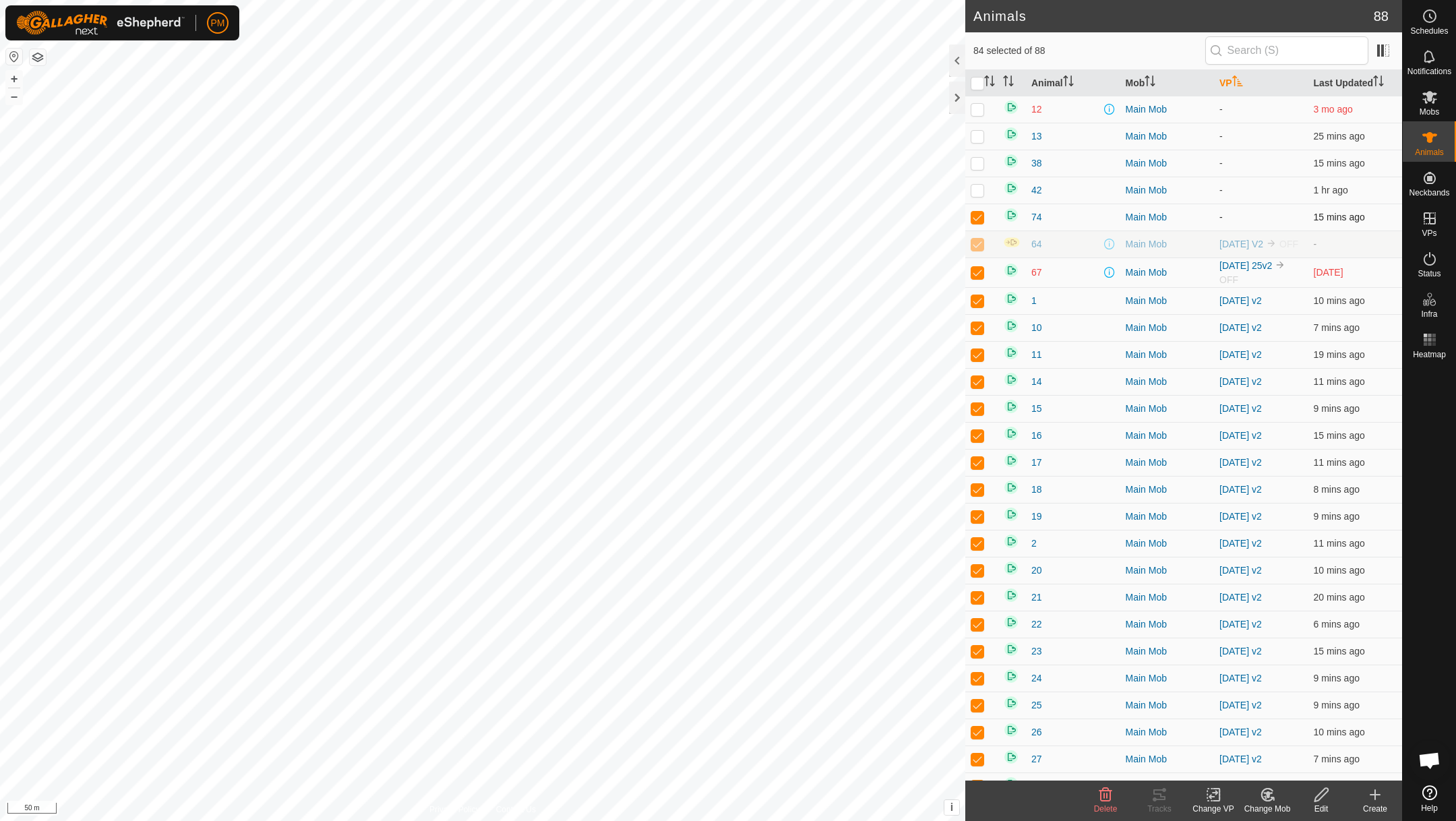
checkbox input "false"
click at [979, 248] on p-checkbox at bounding box center [977, 243] width 13 height 11
checkbox input "false"
click at [977, 278] on p-checkbox at bounding box center [977, 272] width 13 height 11
click at [978, 278] on p-checkbox at bounding box center [977, 272] width 13 height 11
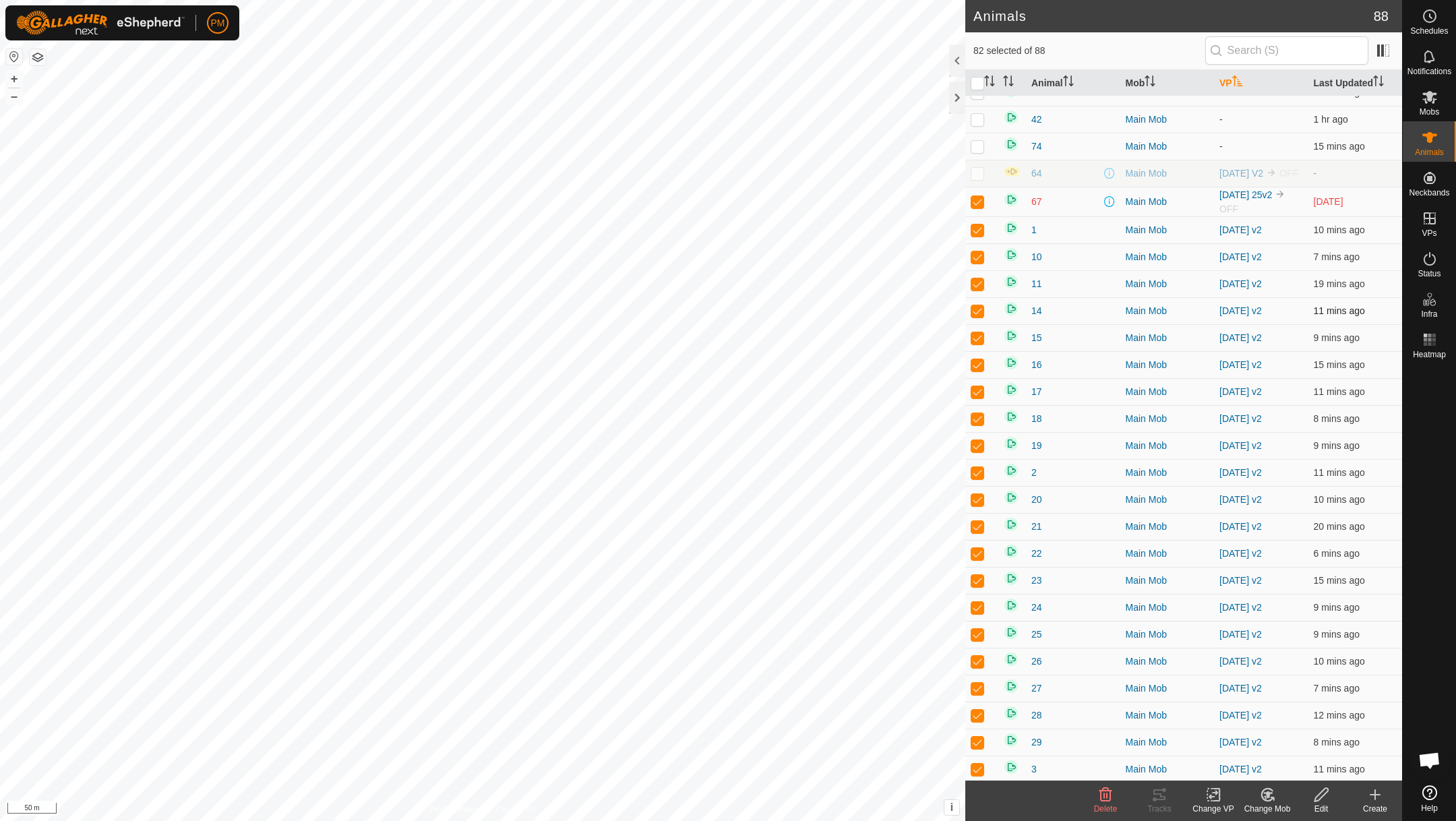
scroll to position [75, 0]
click at [979, 203] on p-checkbox at bounding box center [977, 197] width 13 height 11
checkbox input "false"
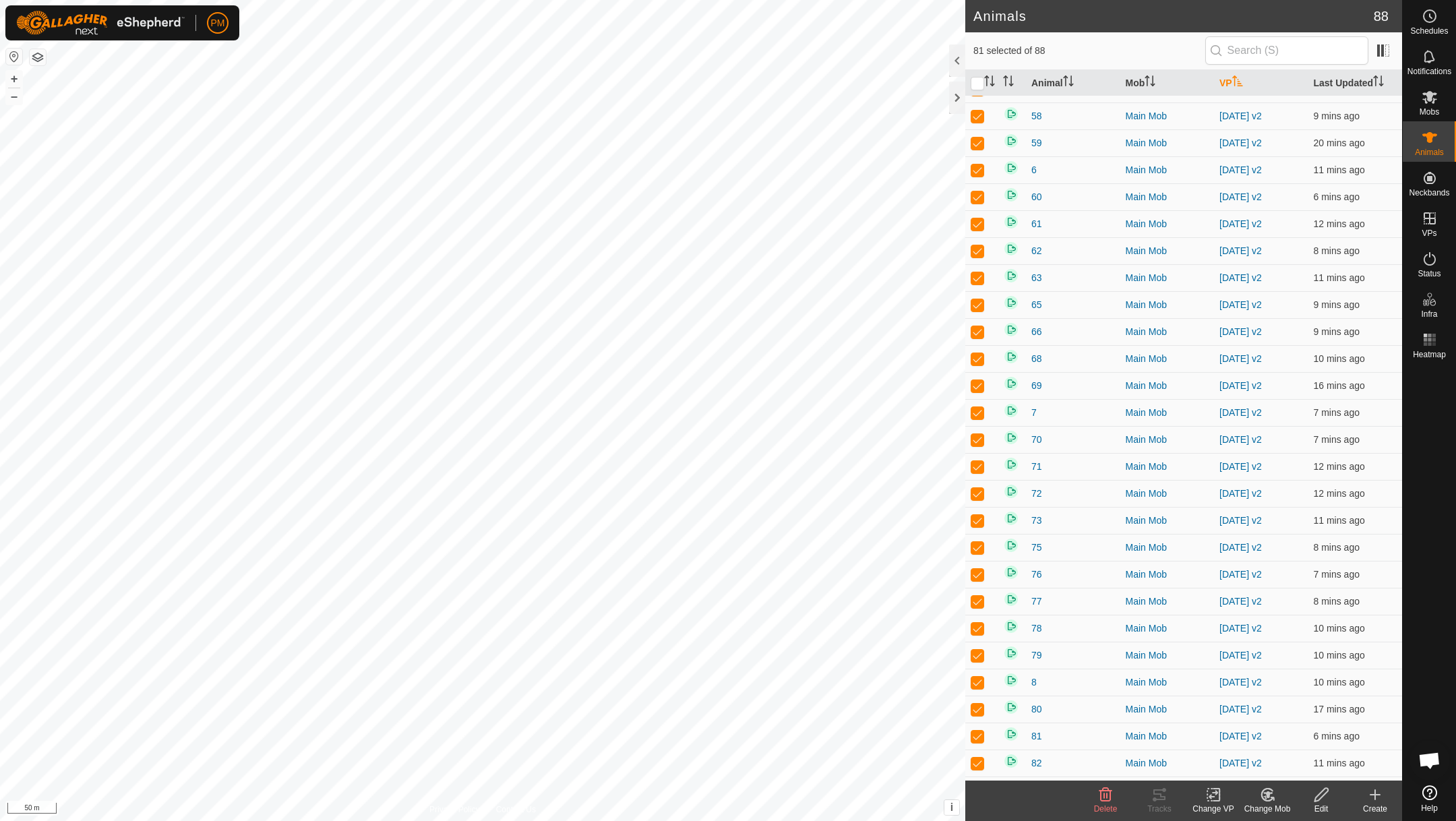
scroll to position [1701, 0]
click at [977, 766] on p-checkbox at bounding box center [977, 766] width 13 height 11
checkbox input "false"
click at [1213, 789] on icon at bounding box center [1214, 794] width 17 height 16
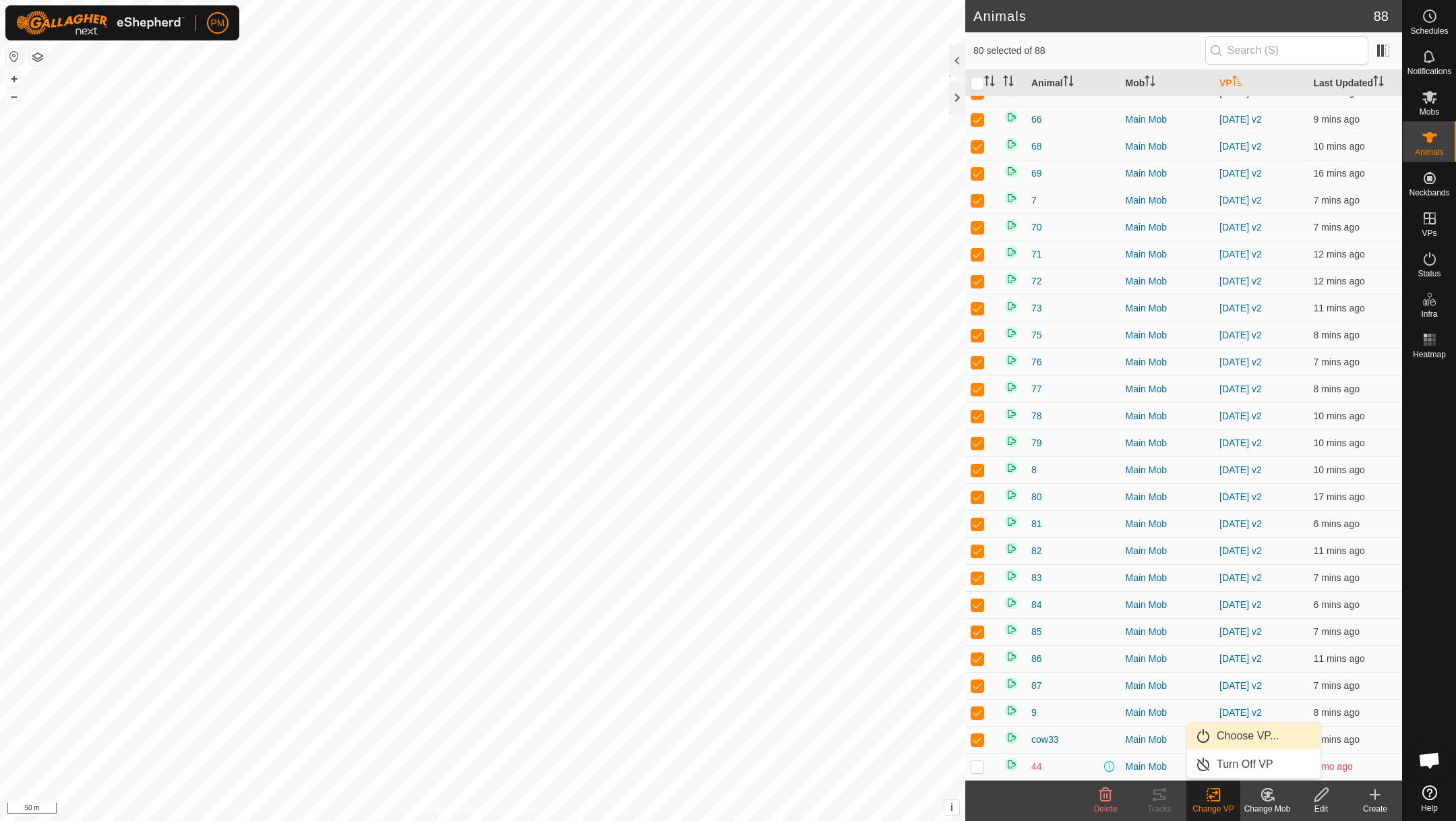
click at [1217, 727] on link "Choose VP..." at bounding box center [1254, 736] width 133 height 27
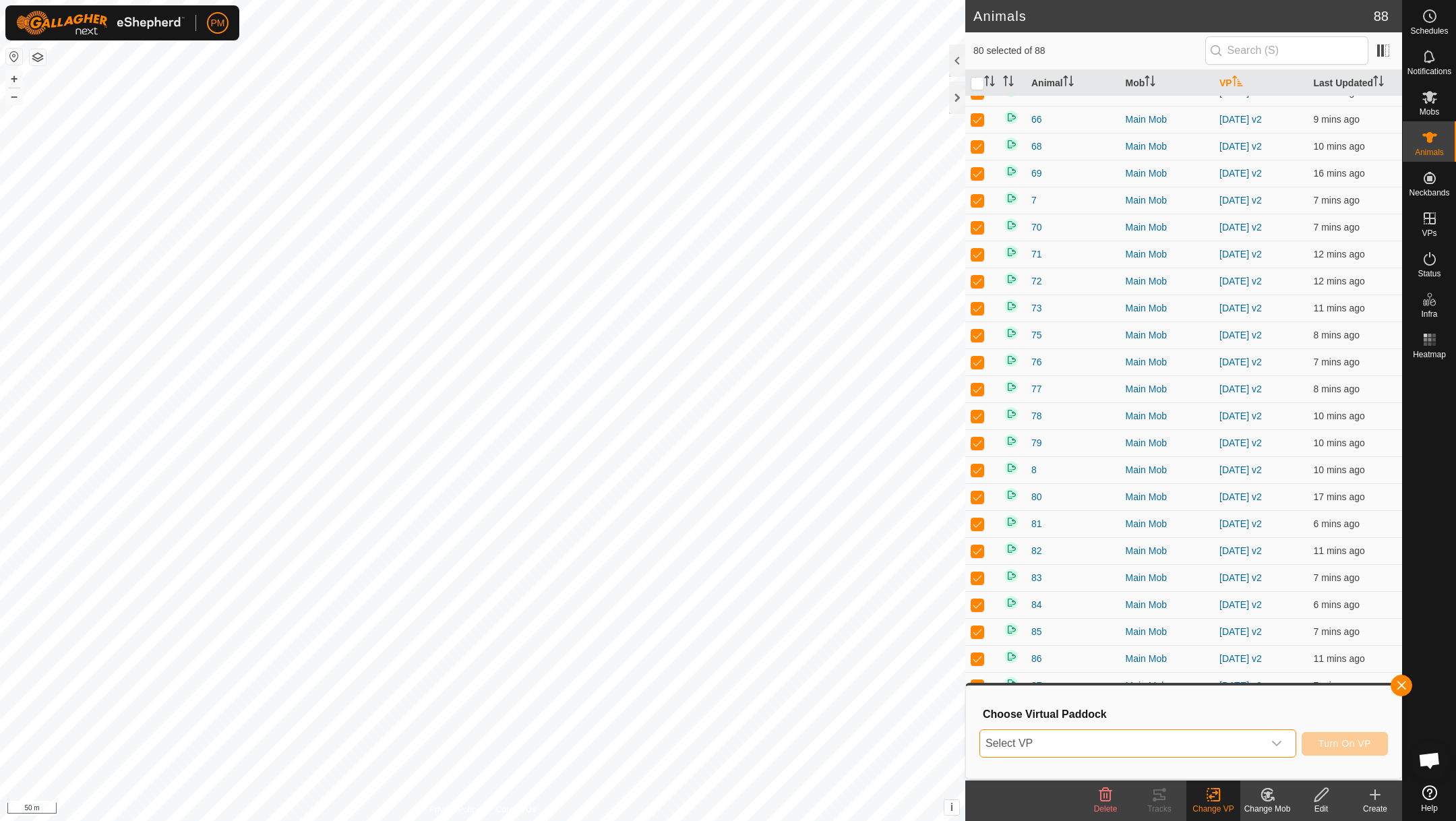
click at [1118, 740] on span "Select VP" at bounding box center [1121, 743] width 283 height 27
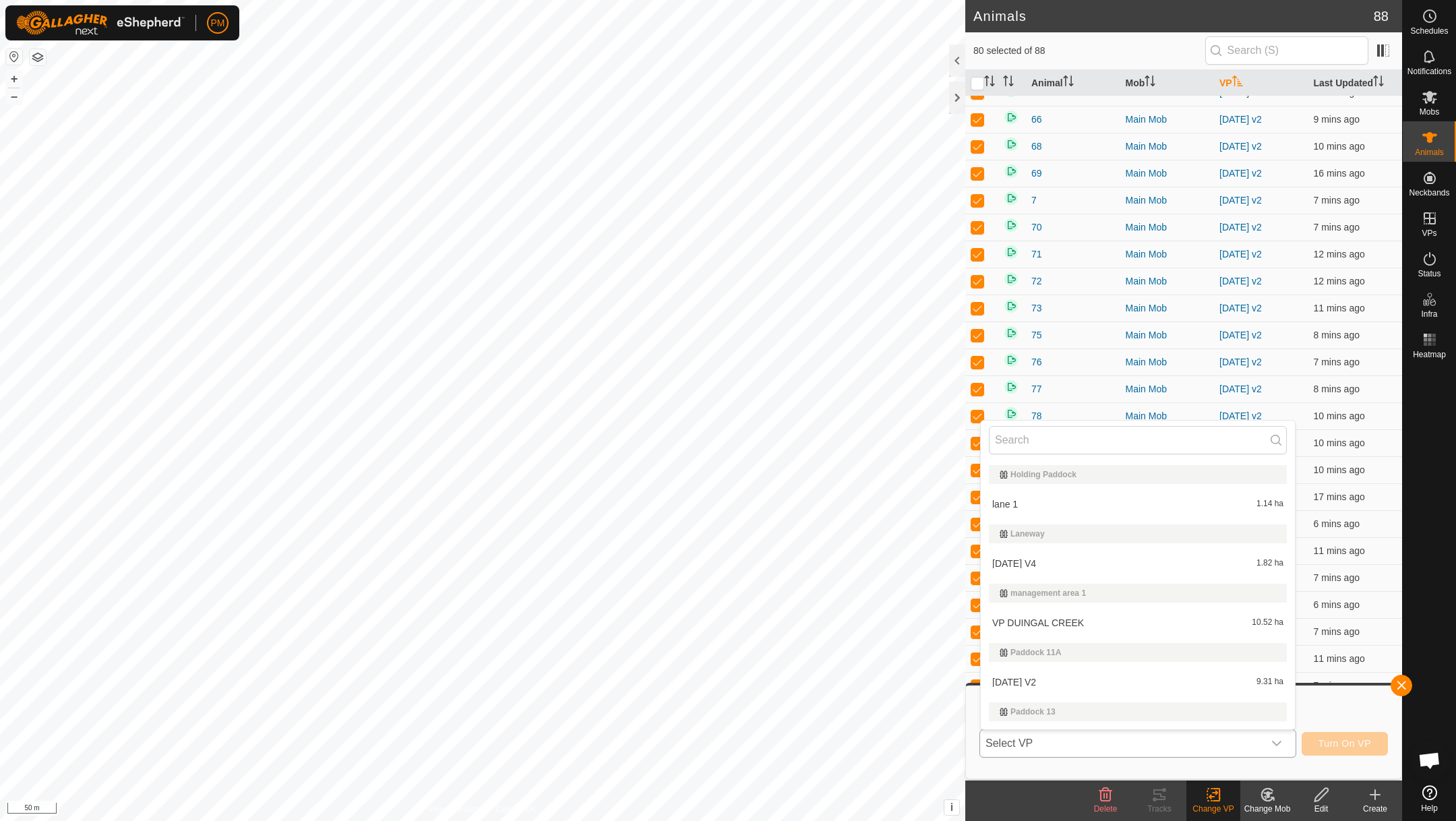
type input "4"
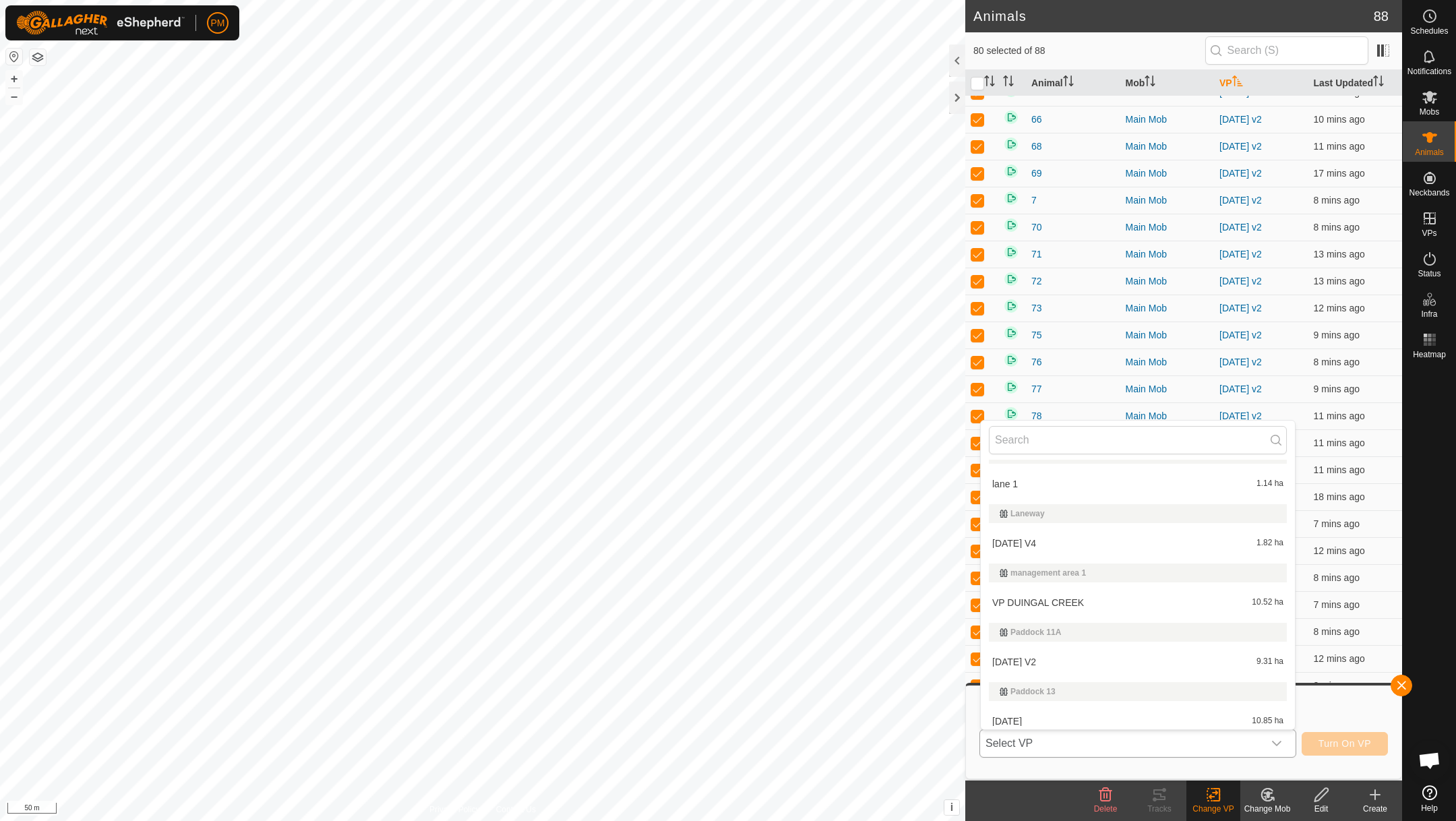
click at [1014, 556] on li "[DATE] V4 1.82 ha" at bounding box center [1138, 543] width 315 height 27
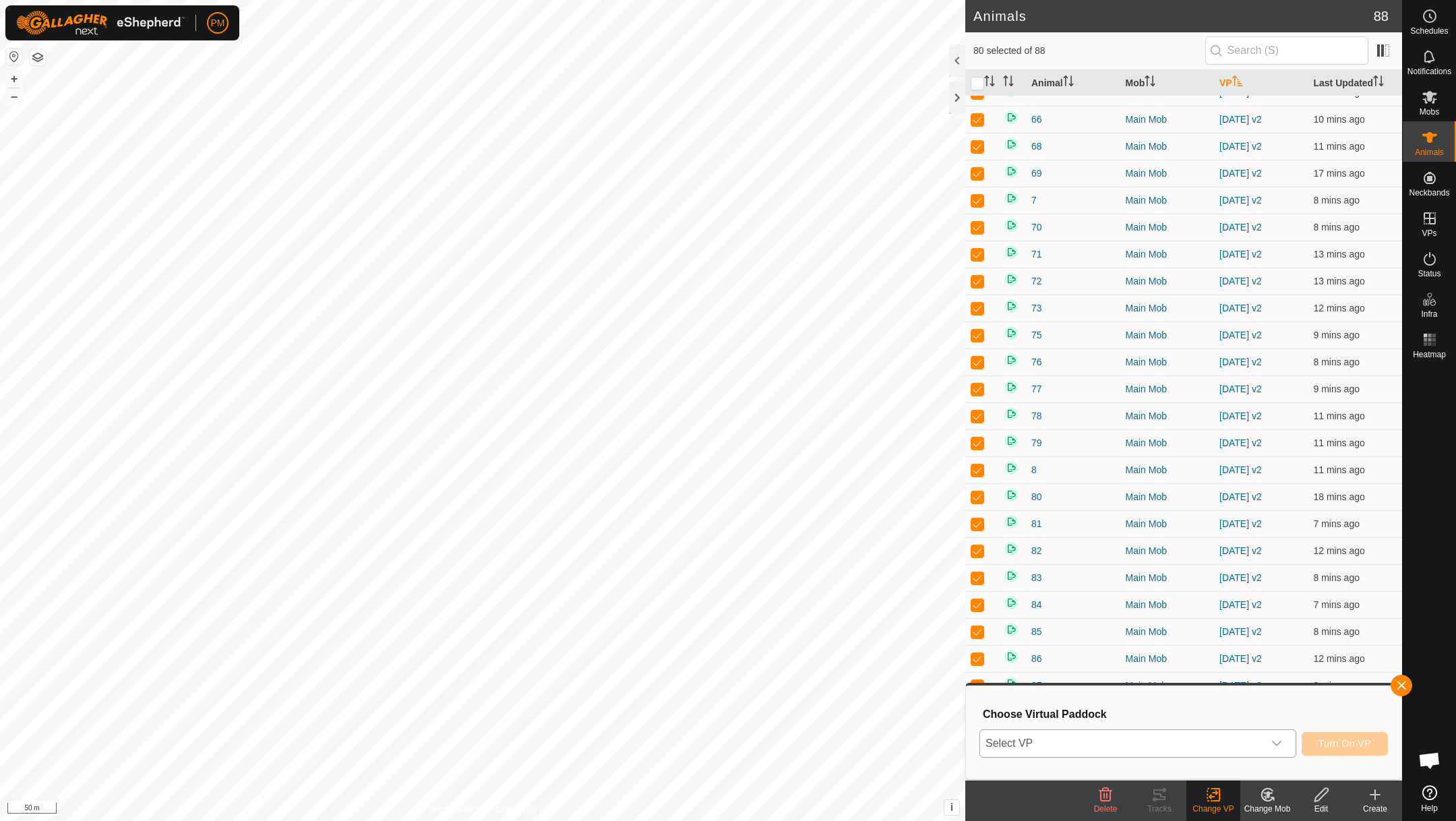
scroll to position [0, 0]
click at [1273, 739] on icon "dropdown trigger" at bounding box center [1276, 743] width 11 height 11
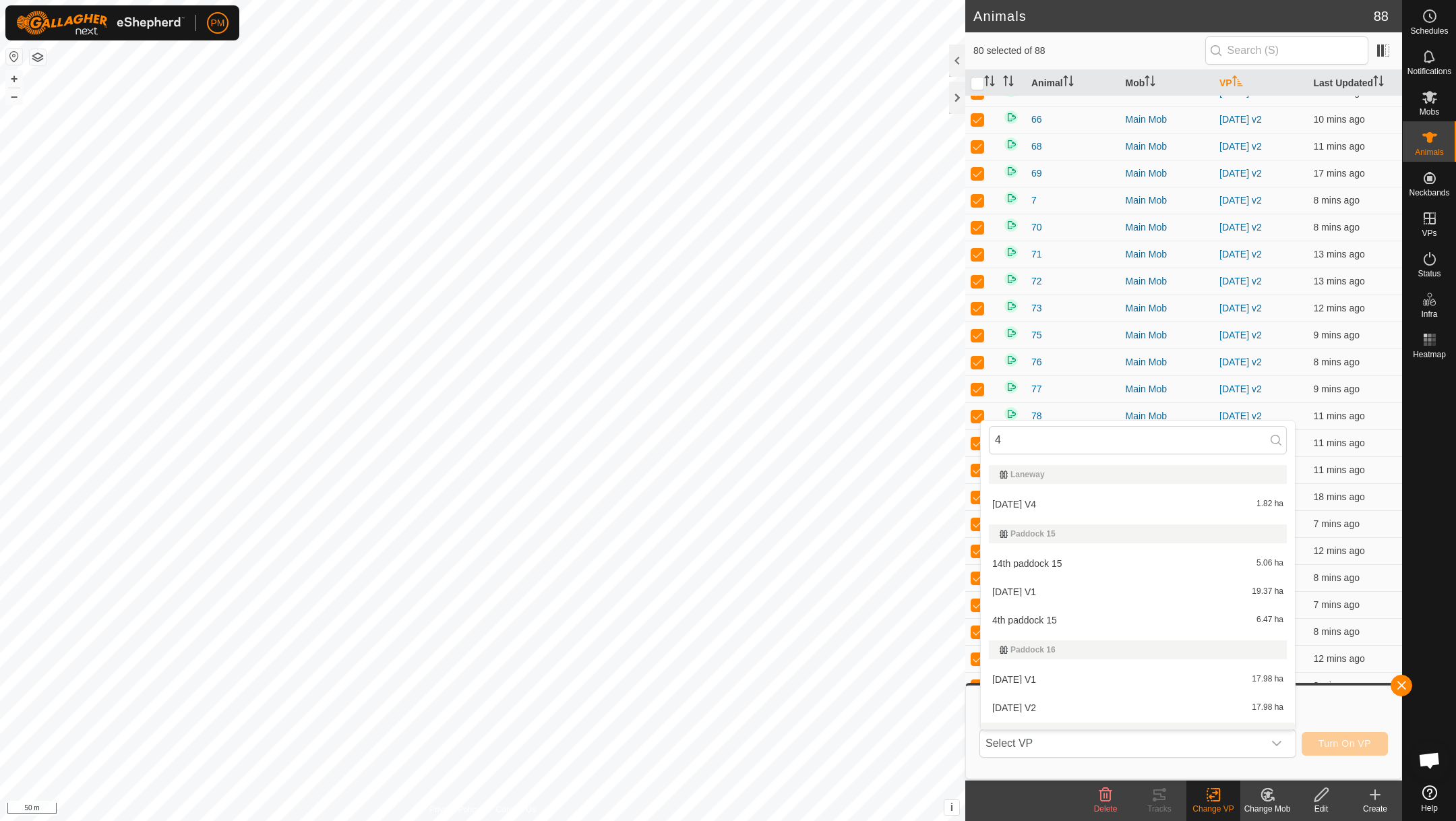
scroll to position [20, 0]
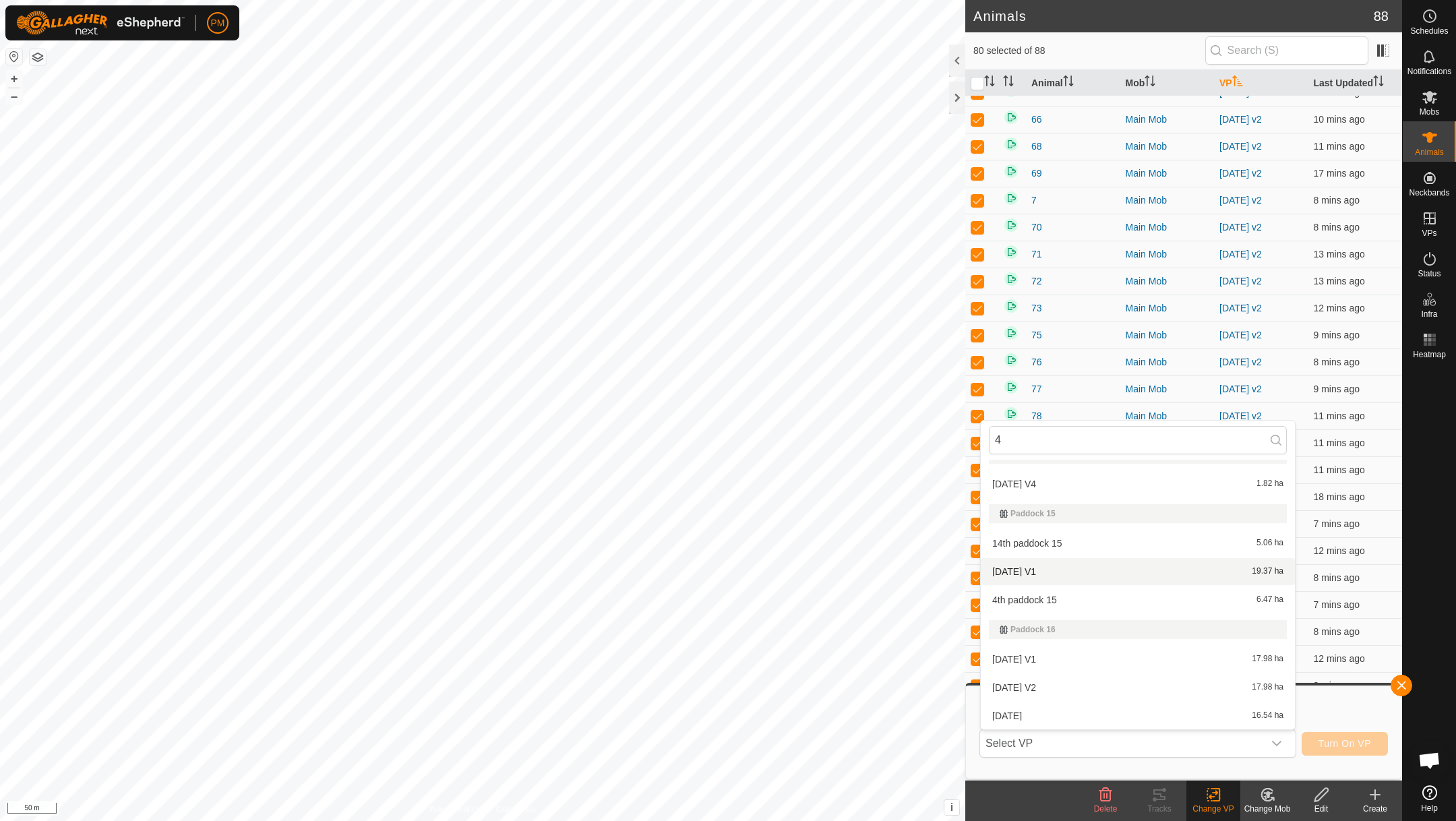
type input "4"
click at [1032, 570] on li "[DATE] V1 19.37 ha" at bounding box center [1138, 571] width 315 height 27
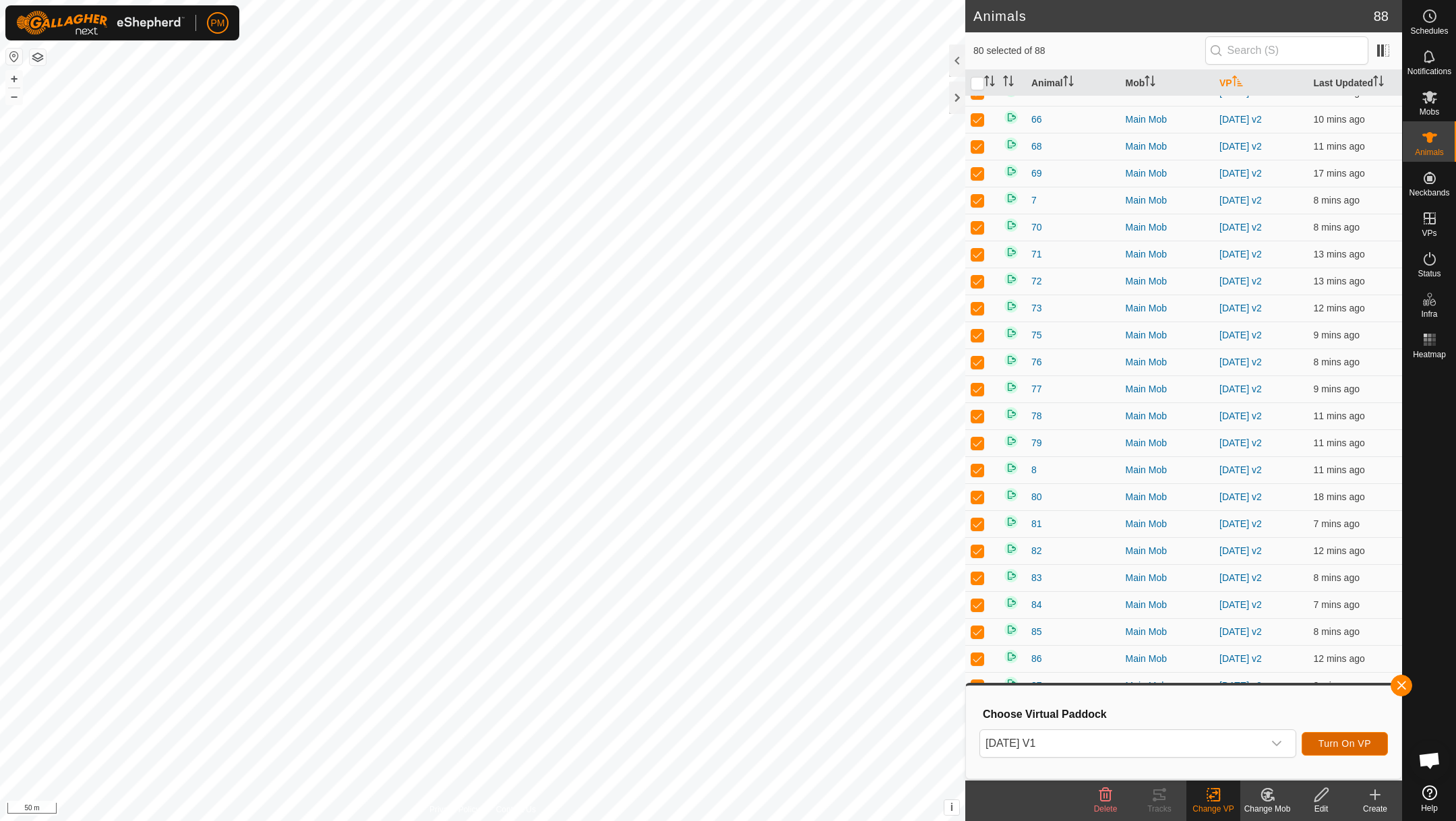
click at [1331, 747] on button "Turn On VP" at bounding box center [1345, 744] width 86 height 24
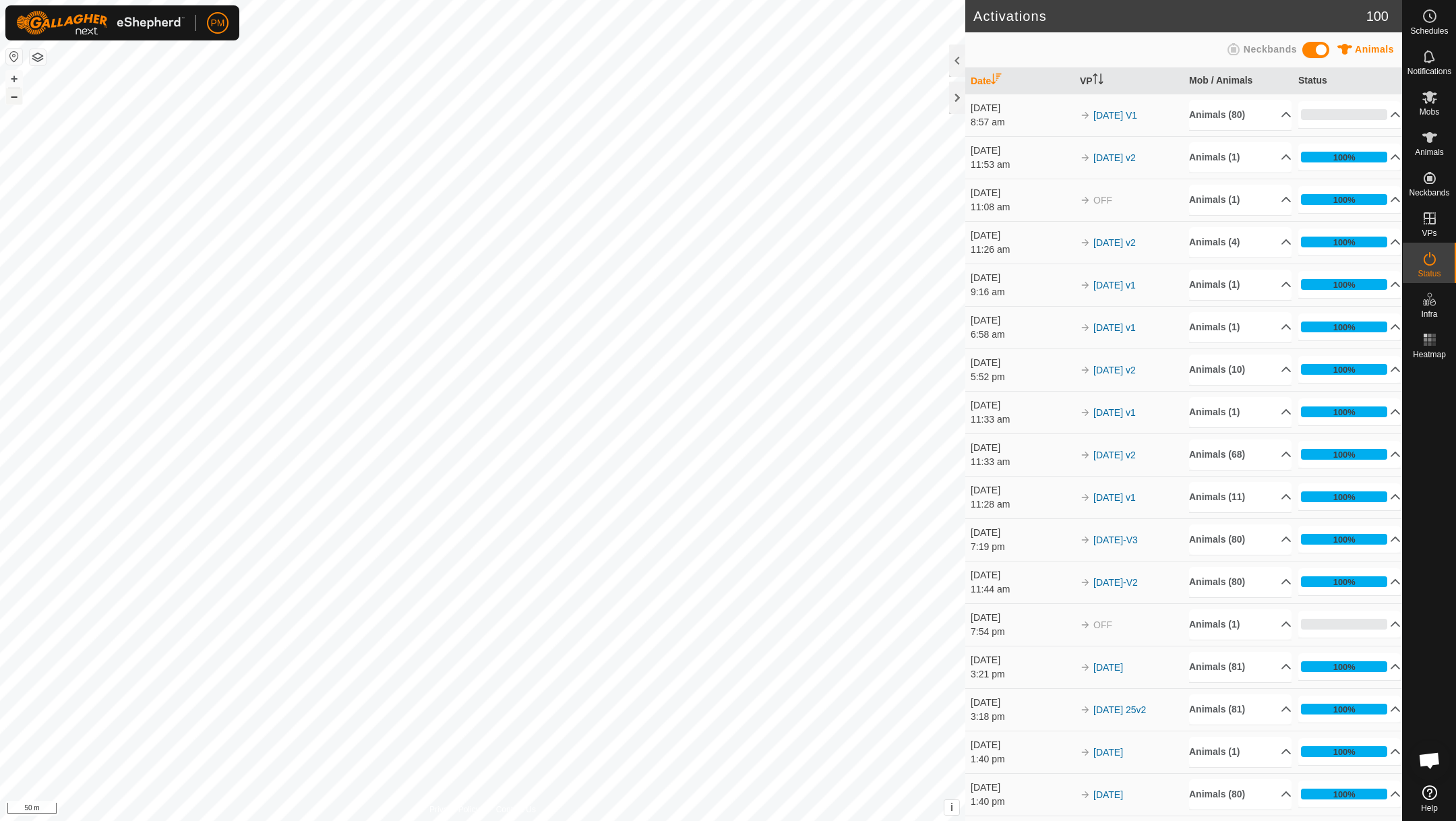
click at [13, 98] on button "–" at bounding box center [14, 96] width 16 height 16
click at [13, 98] on button "–" at bounding box center [14, 96] width 16 height 16
